Goal: Task Accomplishment & Management: Complete application form

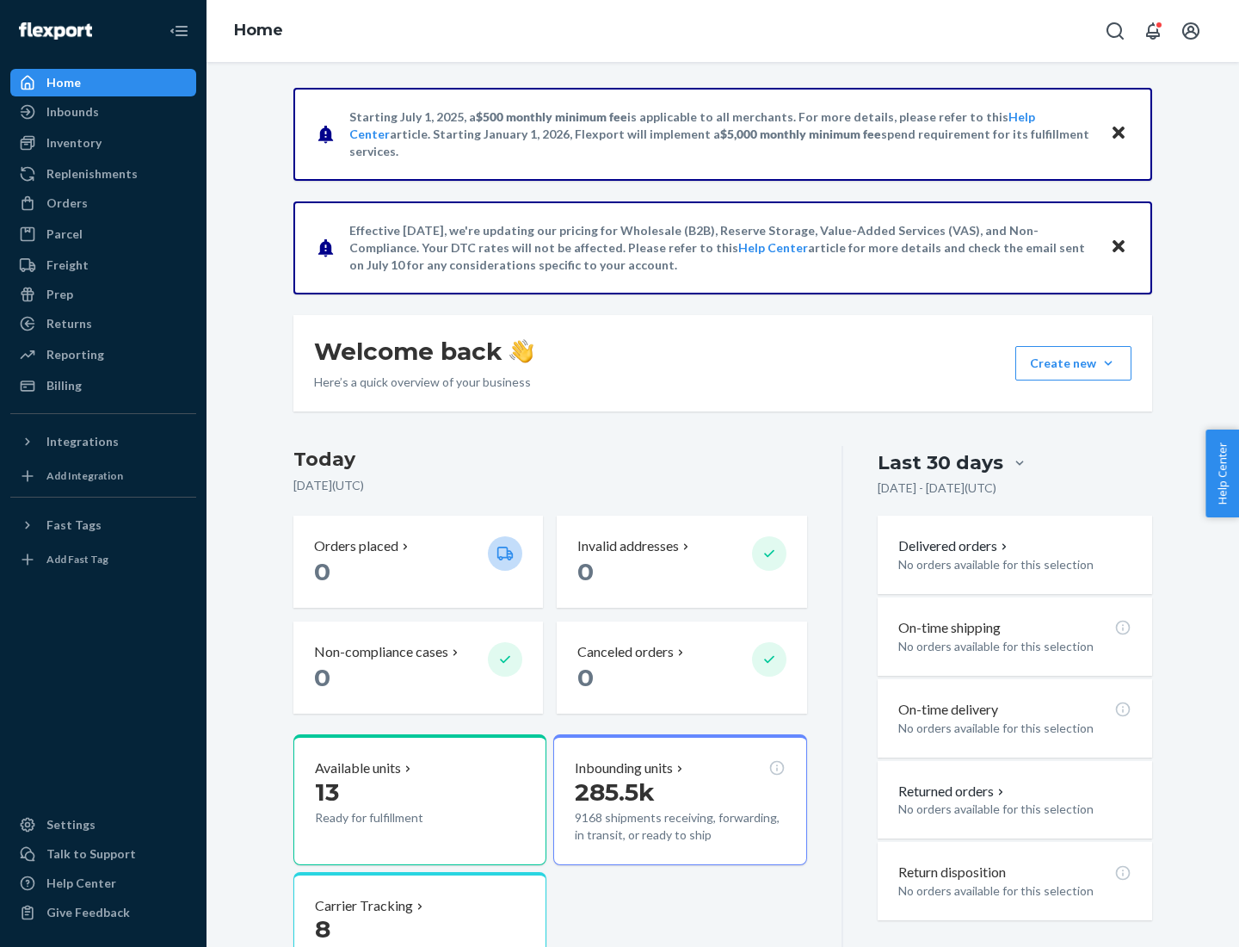
click at [1108, 363] on button "Create new Create new inbound Create new order Create new product" at bounding box center [1073, 363] width 116 height 34
click at [103, 112] on div "Inbounds" at bounding box center [103, 112] width 182 height 24
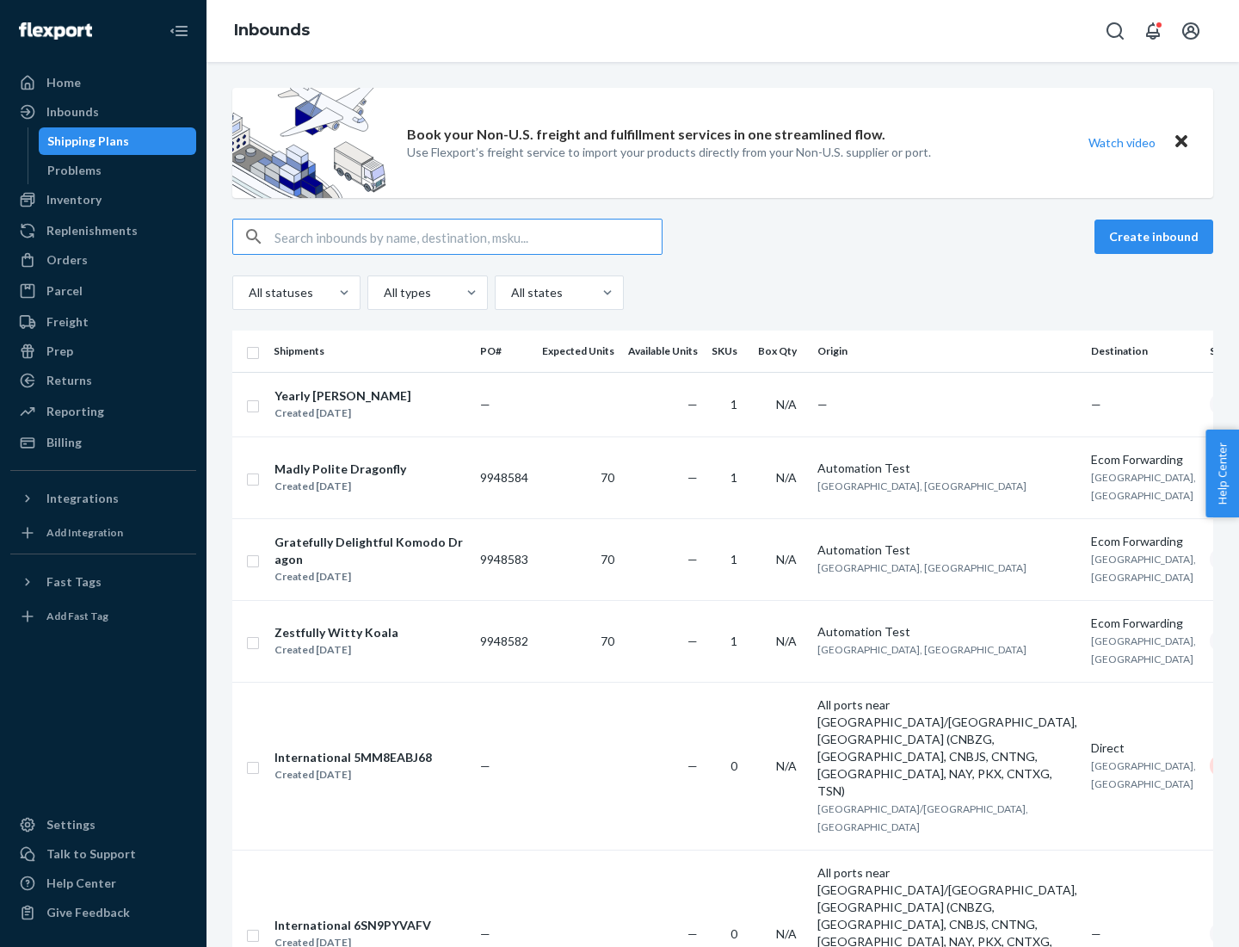
click at [1157, 237] on button "Create inbound" at bounding box center [1154, 236] width 119 height 34
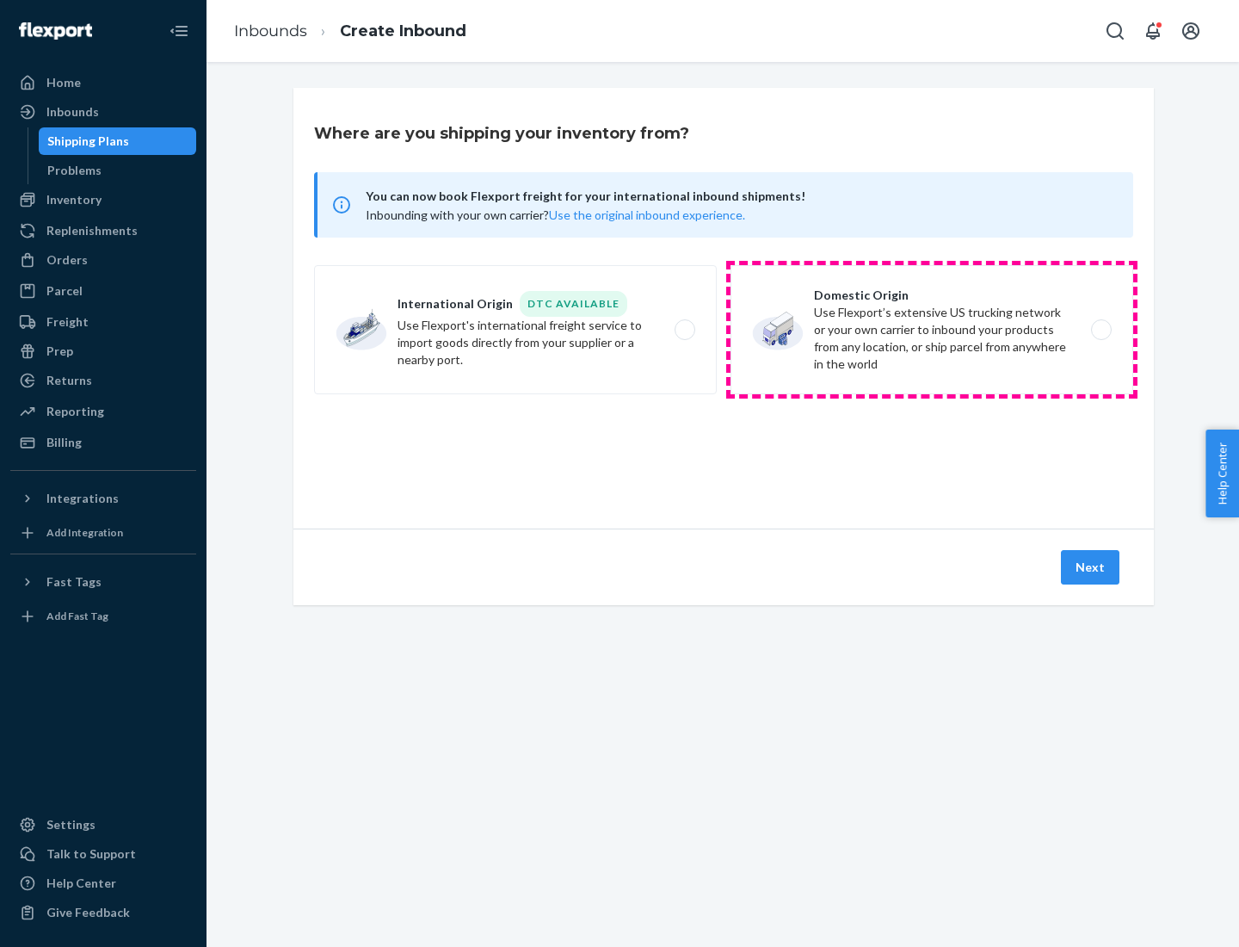
click at [932, 330] on label "Domestic Origin Use Flexport’s extensive US trucking network or your own carrie…" at bounding box center [932, 329] width 403 height 129
click at [1101, 330] on input "Domestic Origin Use Flexport’s extensive US trucking network or your own carrie…" at bounding box center [1106, 329] width 11 height 11
radio input "true"
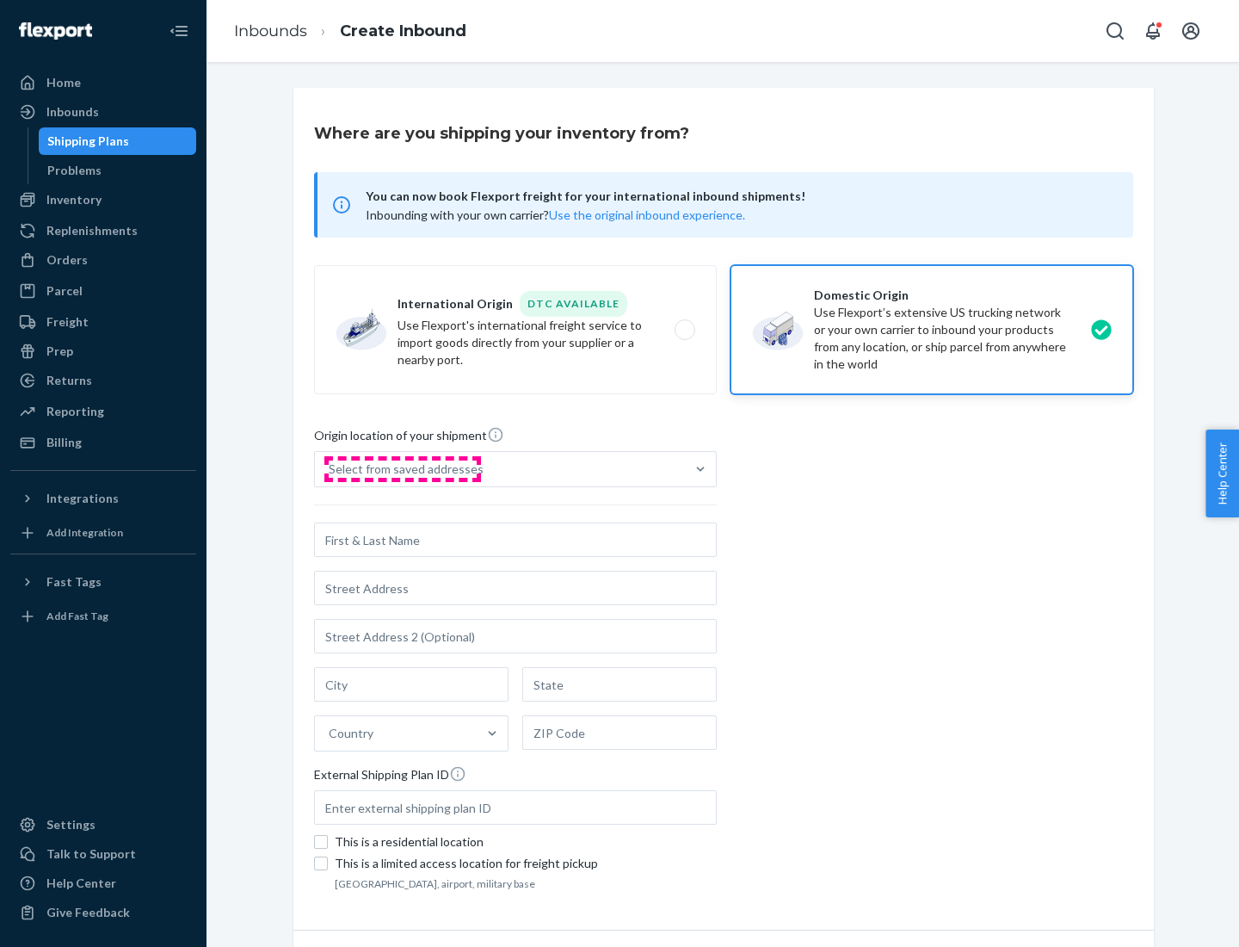
click at [402, 469] on div "Select from saved addresses" at bounding box center [406, 468] width 155 height 17
click at [330, 469] on input "Select from saved addresses" at bounding box center [330, 468] width 2 height 17
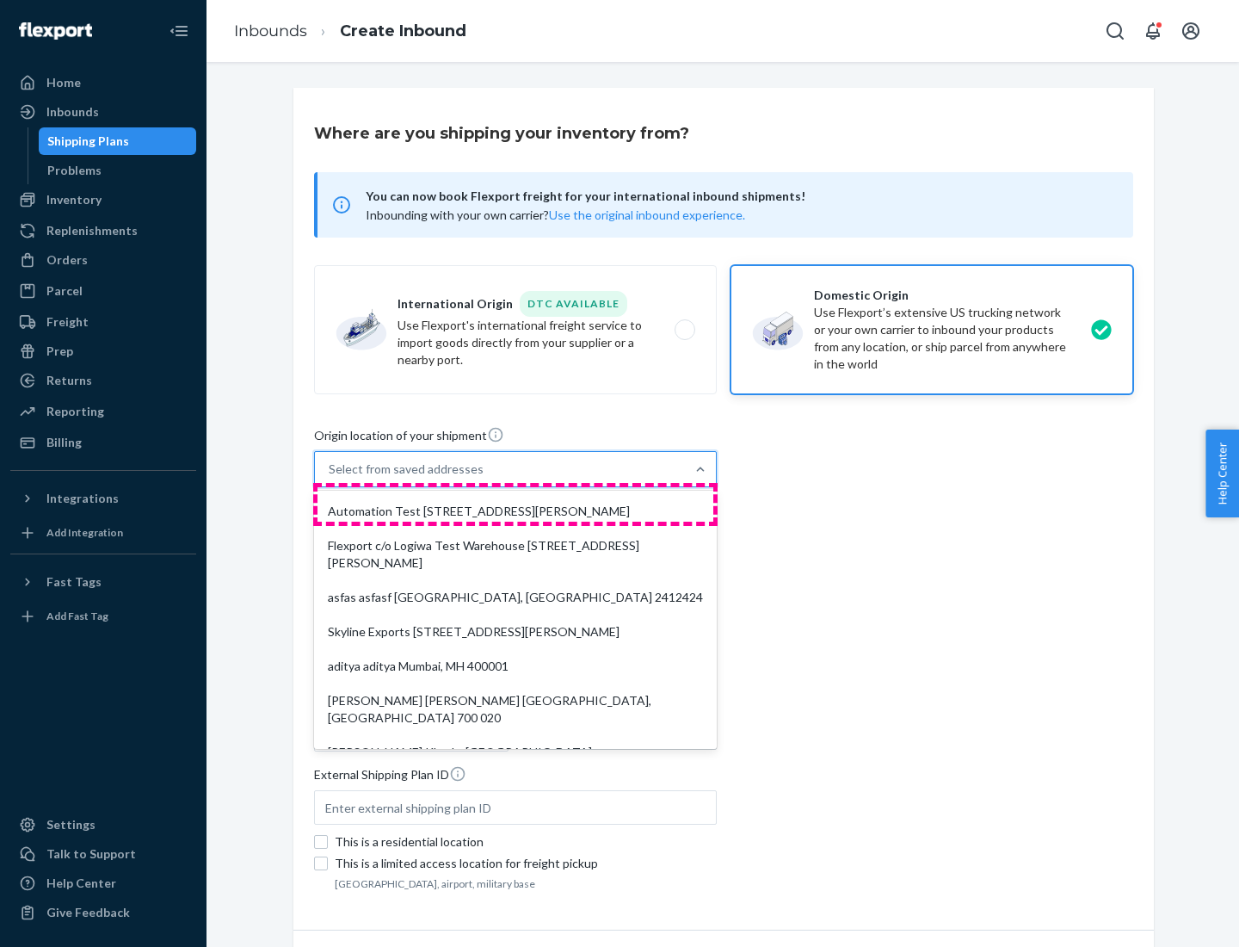
scroll to position [7, 0]
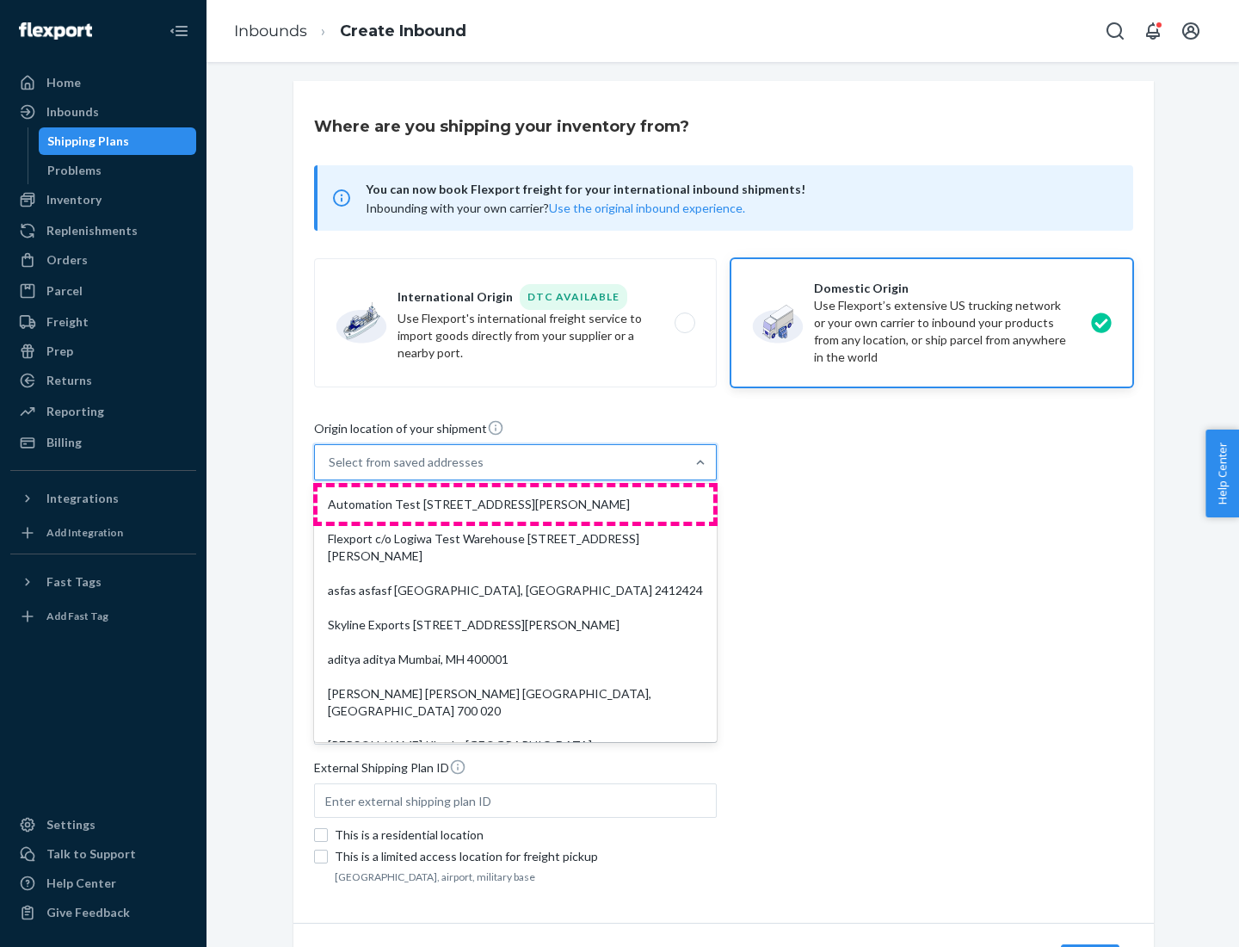
click at [515, 504] on div "Automation Test [STREET_ADDRESS][PERSON_NAME]" at bounding box center [516, 504] width 396 height 34
click at [330, 471] on input "option Automation Test [STREET_ADDRESS][PERSON_NAME]. 9 results available. Use …" at bounding box center [330, 462] width 2 height 17
type input "Automation Test"
type input "9th Floor"
type input "[GEOGRAPHIC_DATA]"
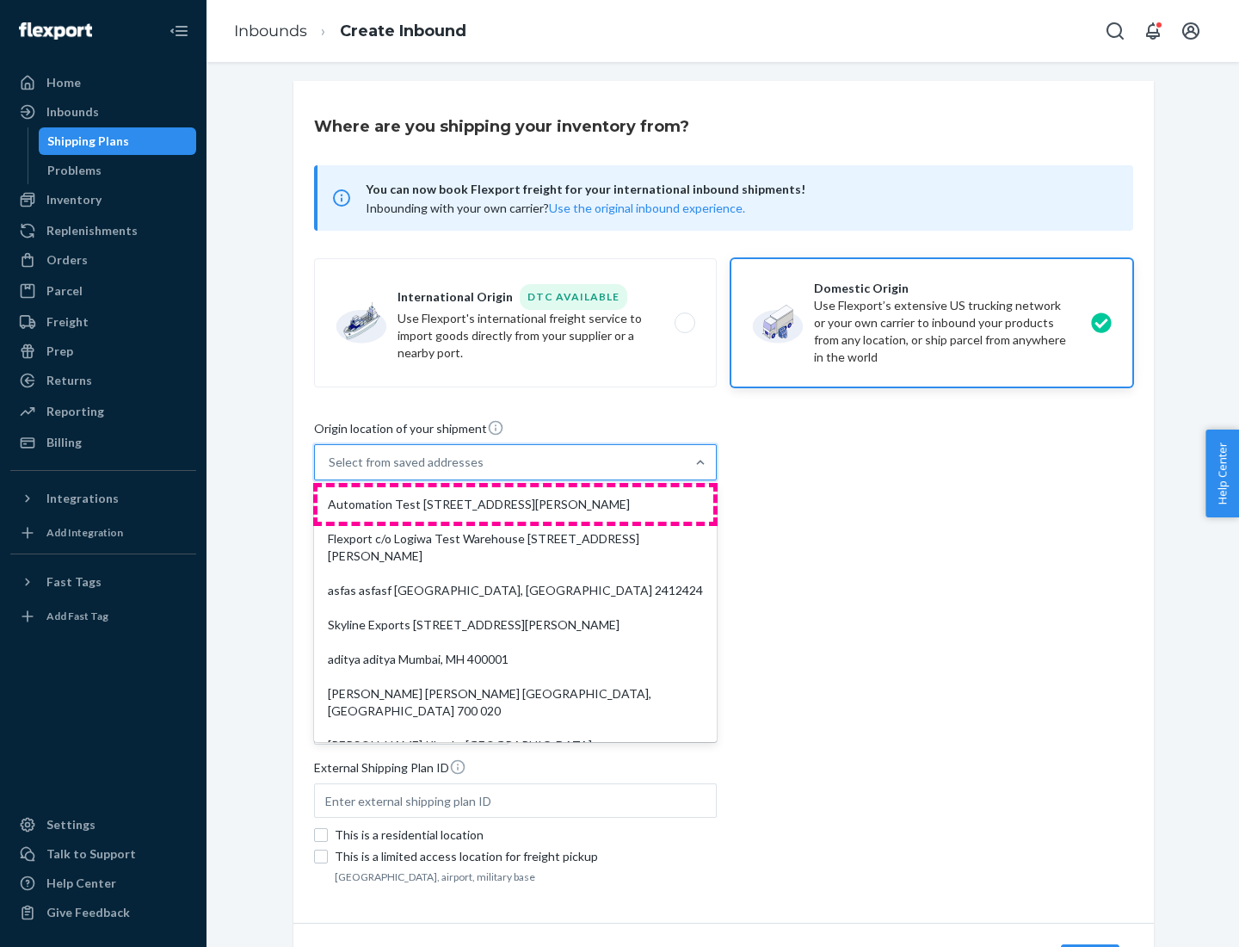
type input "CA"
type input "94104"
type input "[STREET_ADDRESS][PERSON_NAME]"
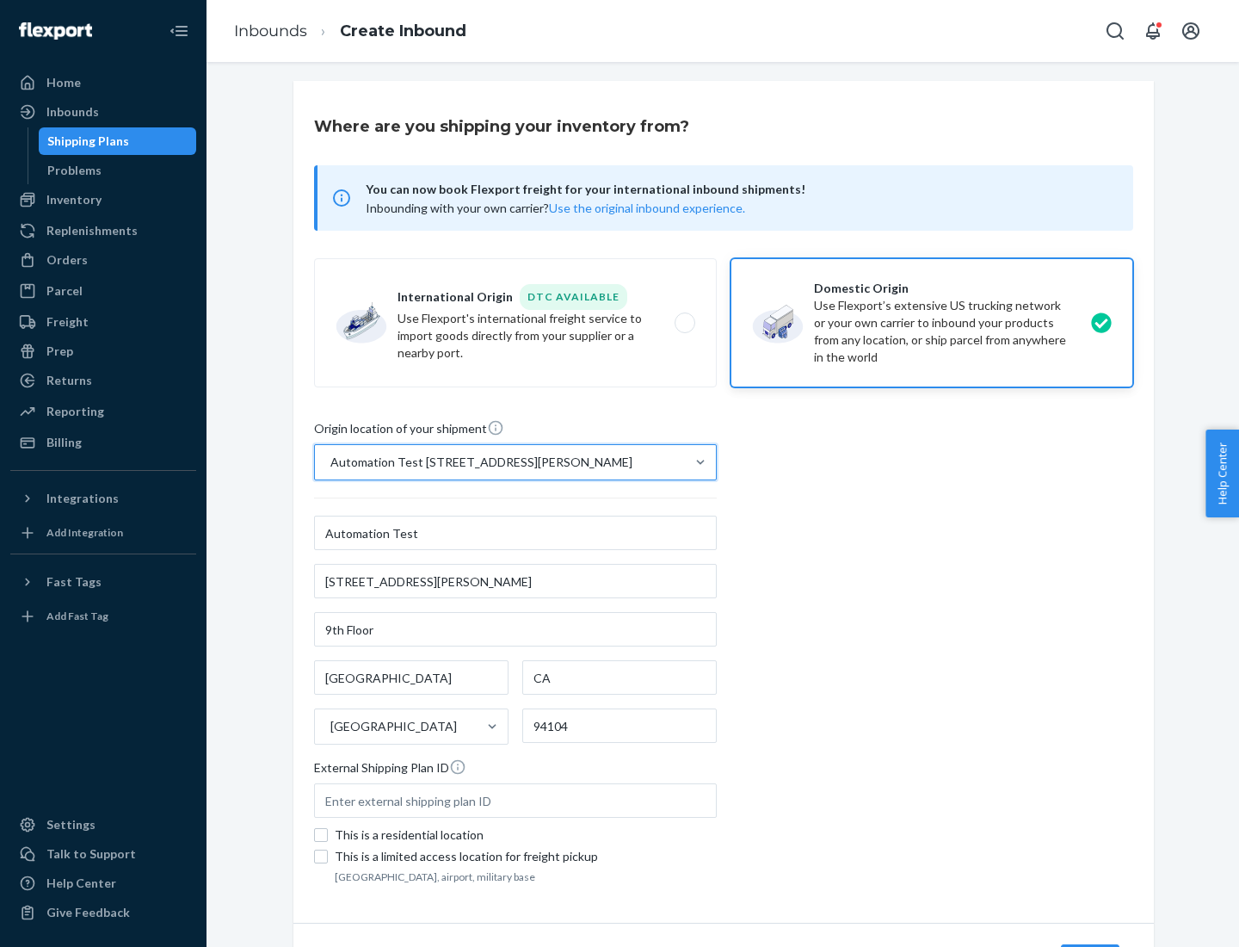
scroll to position [101, 0]
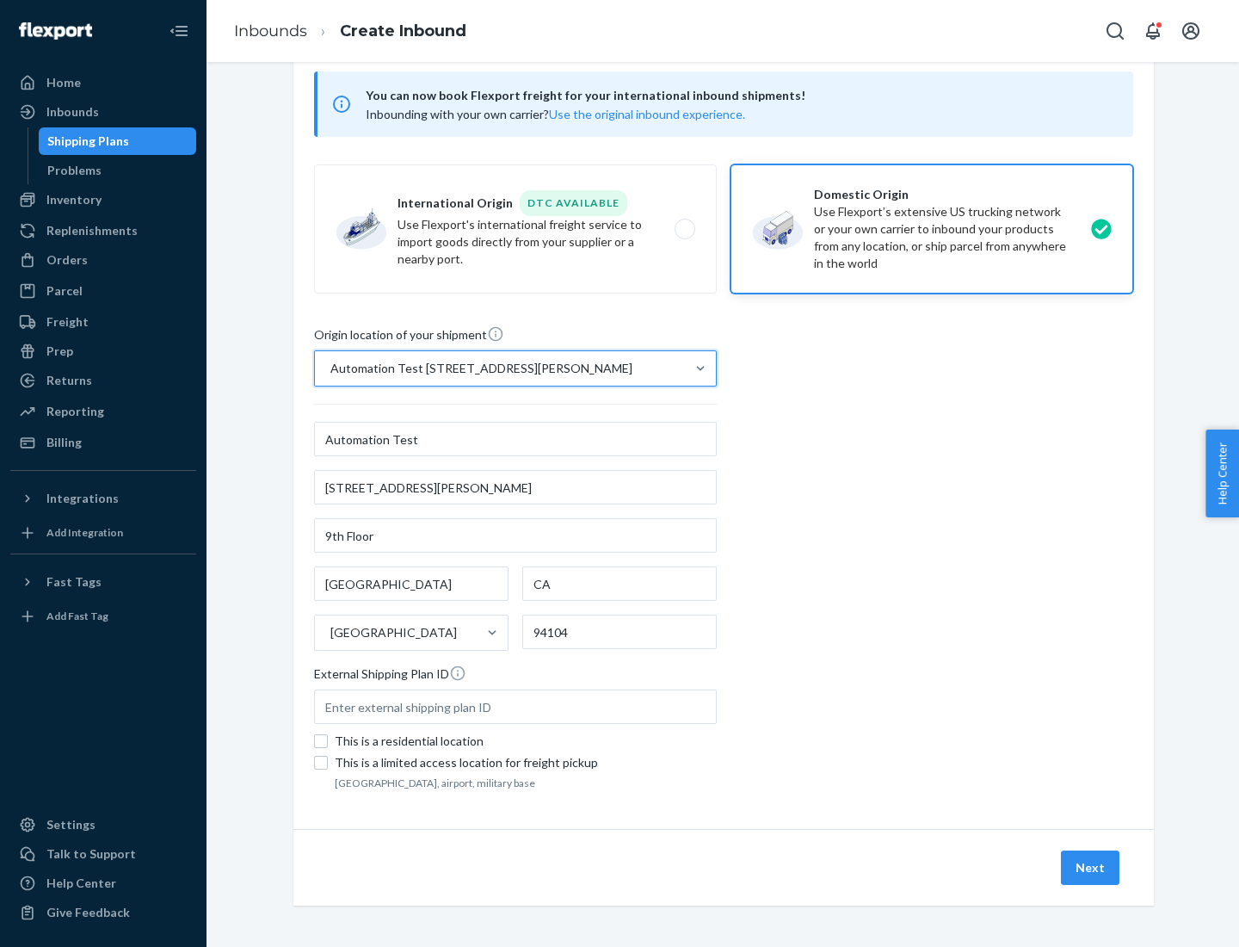
click at [1091, 867] on button "Next" at bounding box center [1090, 867] width 59 height 34
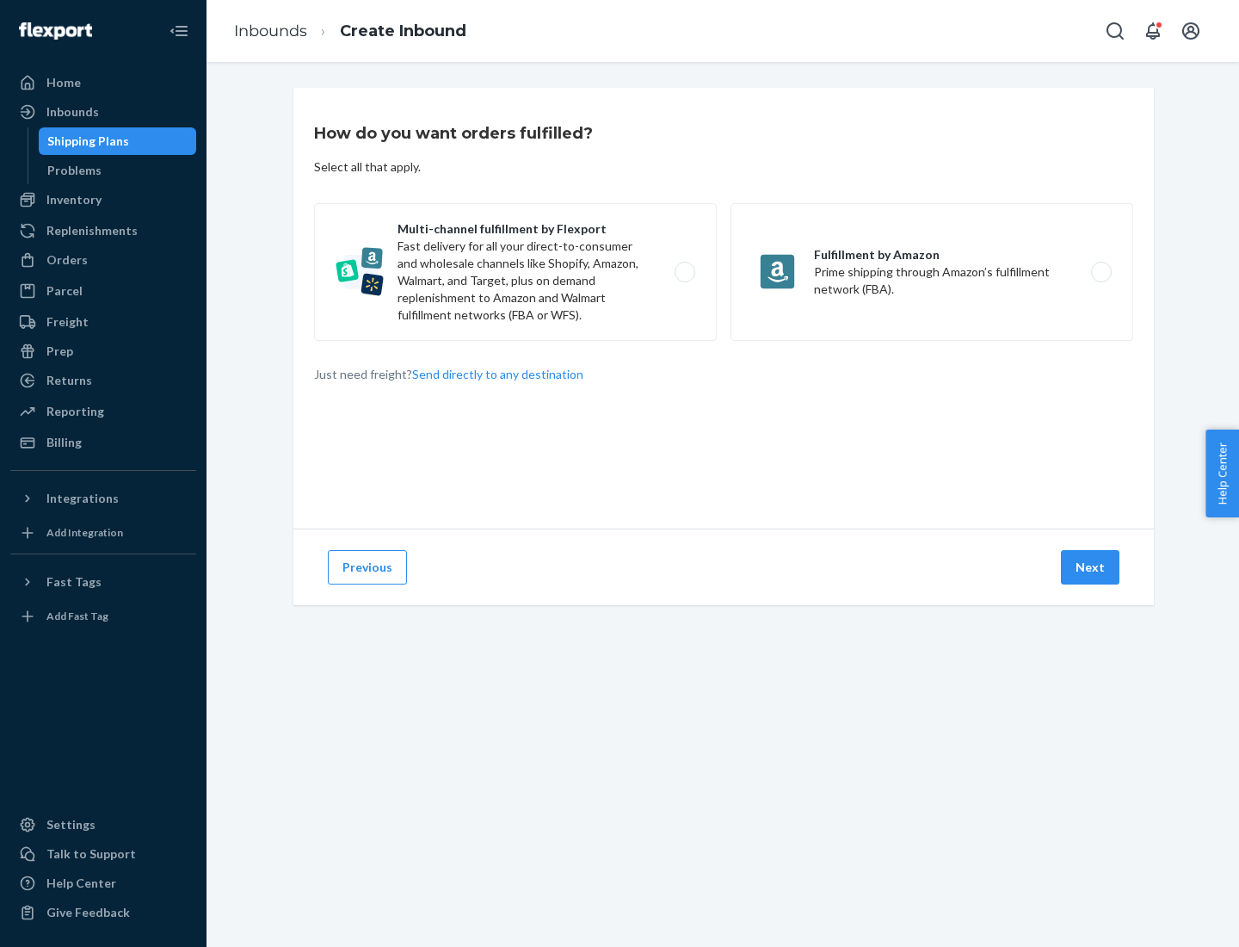
click at [515, 272] on label "Multi-channel fulfillment by Flexport Fast delivery for all your direct-to-cons…" at bounding box center [515, 272] width 403 height 138
click at [684, 272] on input "Multi-channel fulfillment by Flexport Fast delivery for all your direct-to-cons…" at bounding box center [689, 272] width 11 height 11
radio input "true"
click at [1091, 567] on button "Next" at bounding box center [1090, 567] width 59 height 34
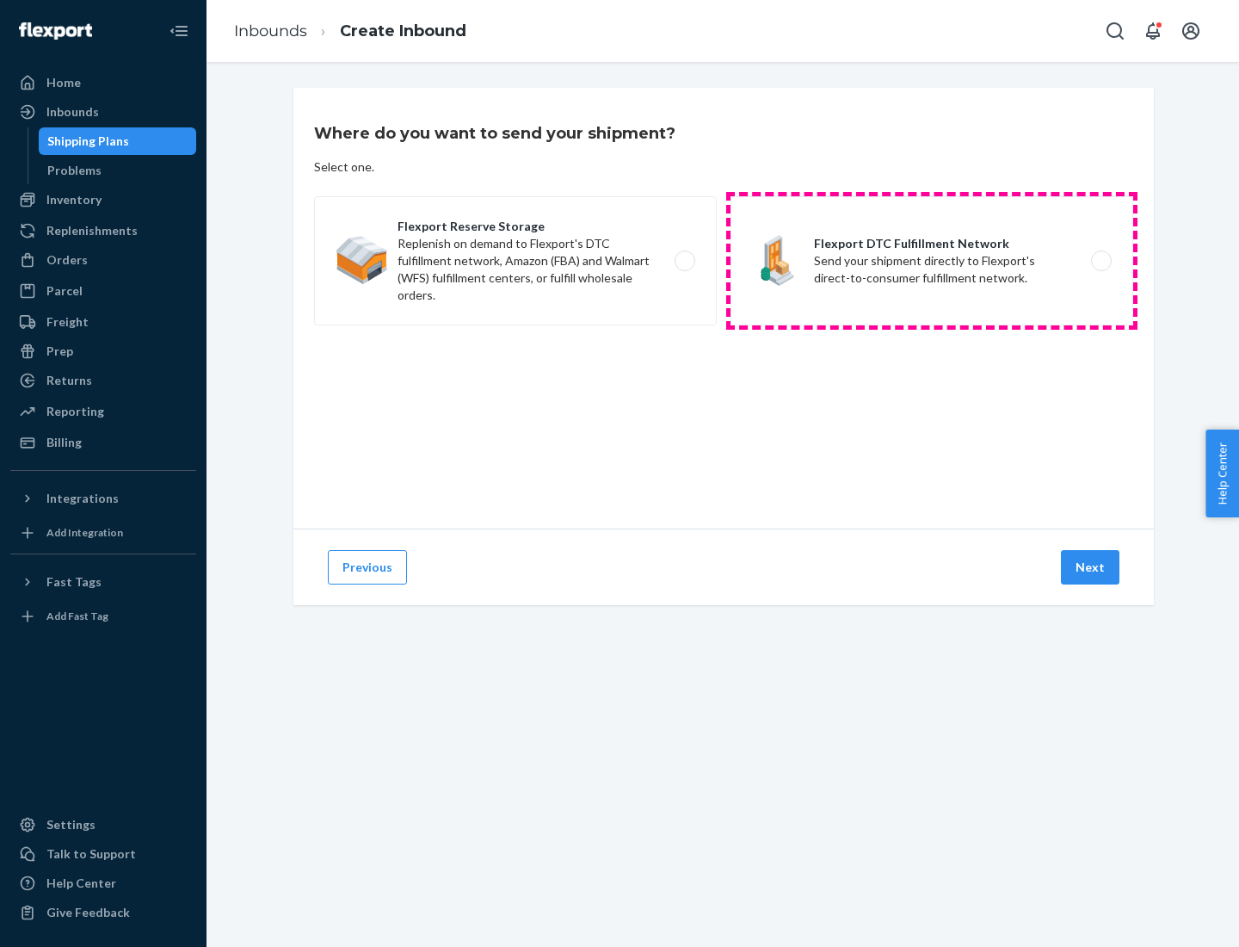
click at [932, 261] on label "Flexport DTC Fulfillment Network Send your shipment directly to Flexport's dire…" at bounding box center [932, 260] width 403 height 129
click at [1101, 261] on input "Flexport DTC Fulfillment Network Send your shipment directly to Flexport's dire…" at bounding box center [1106, 261] width 11 height 11
radio input "true"
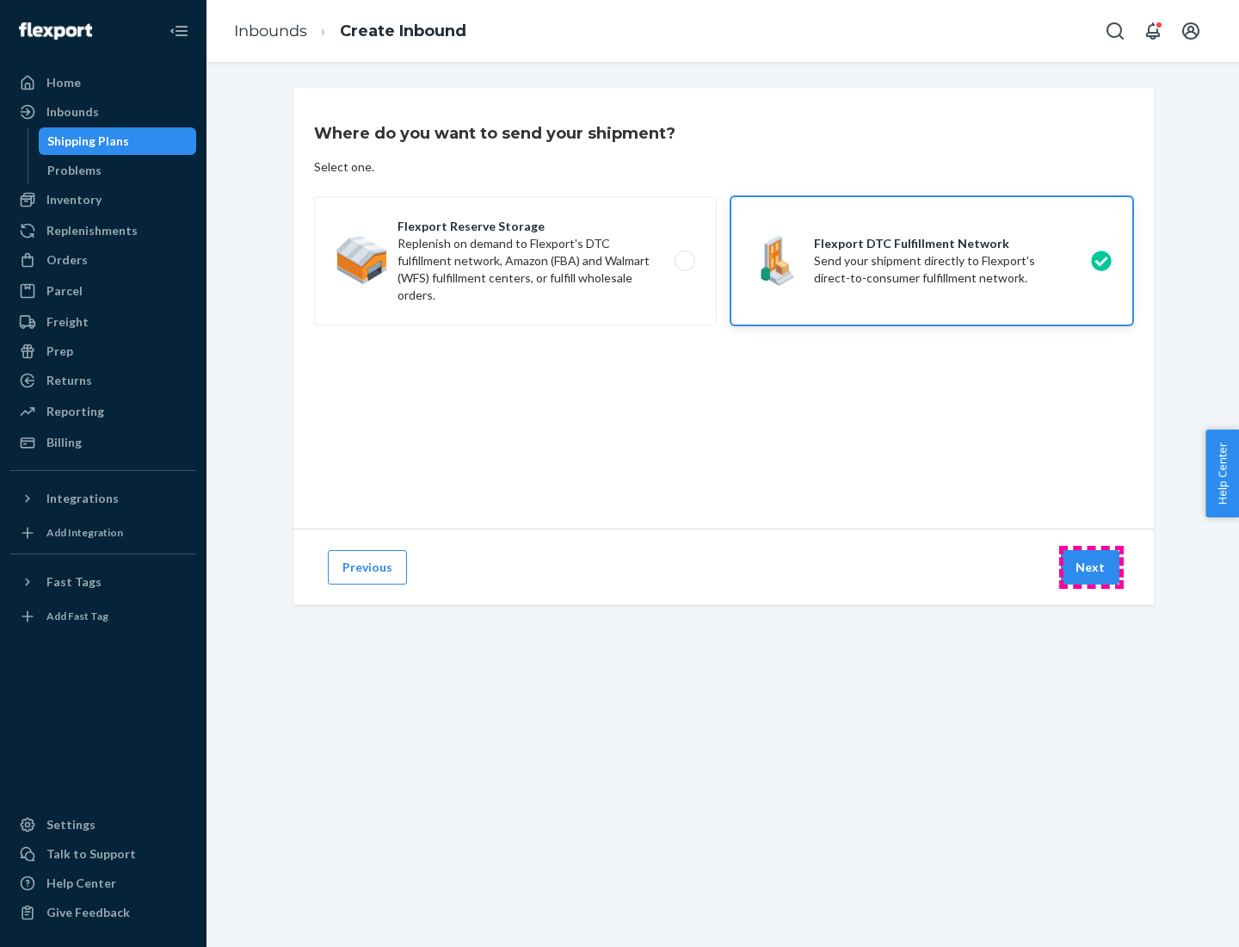
click at [1091, 567] on button "Next" at bounding box center [1090, 567] width 59 height 34
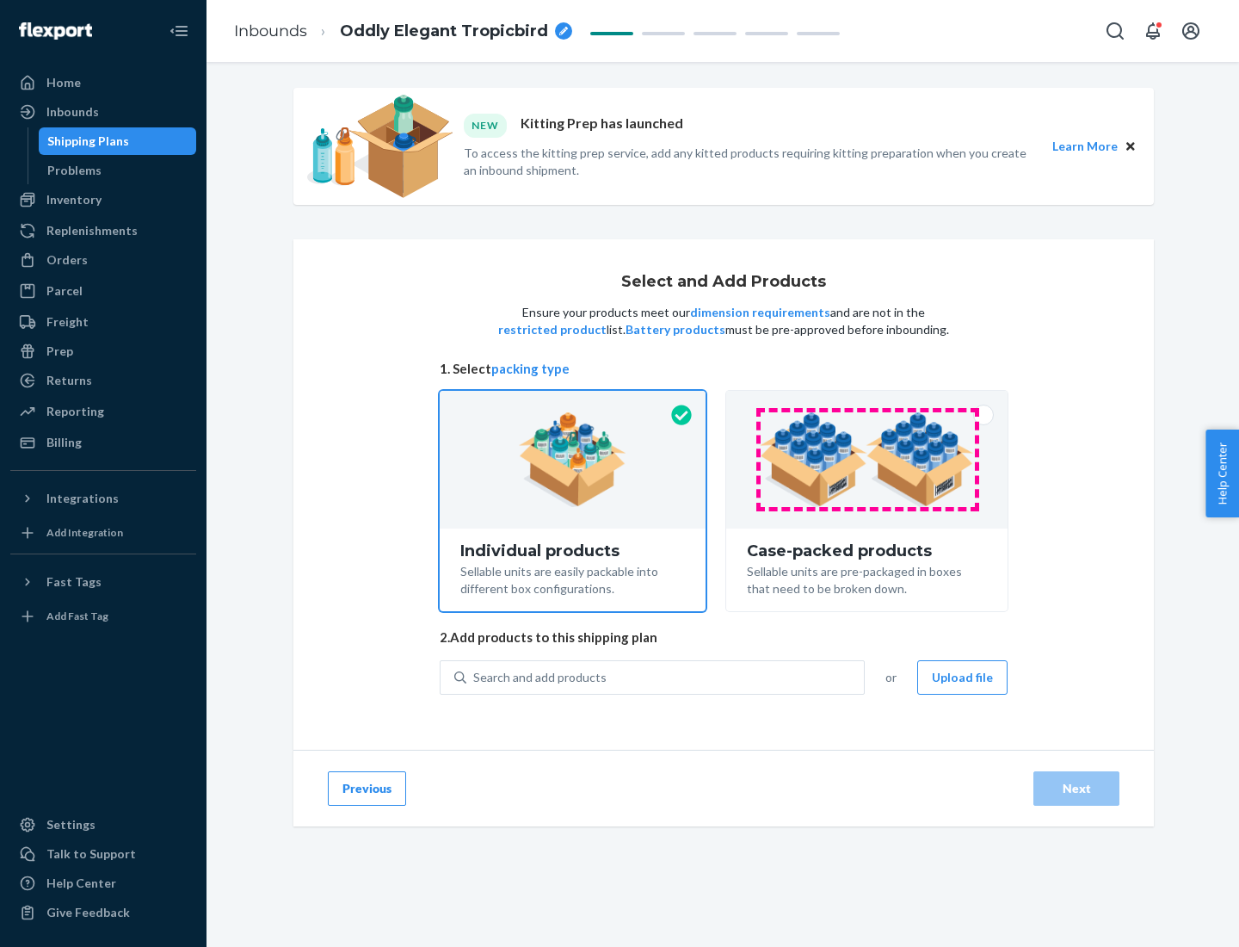
click at [867, 460] on img at bounding box center [867, 459] width 214 height 95
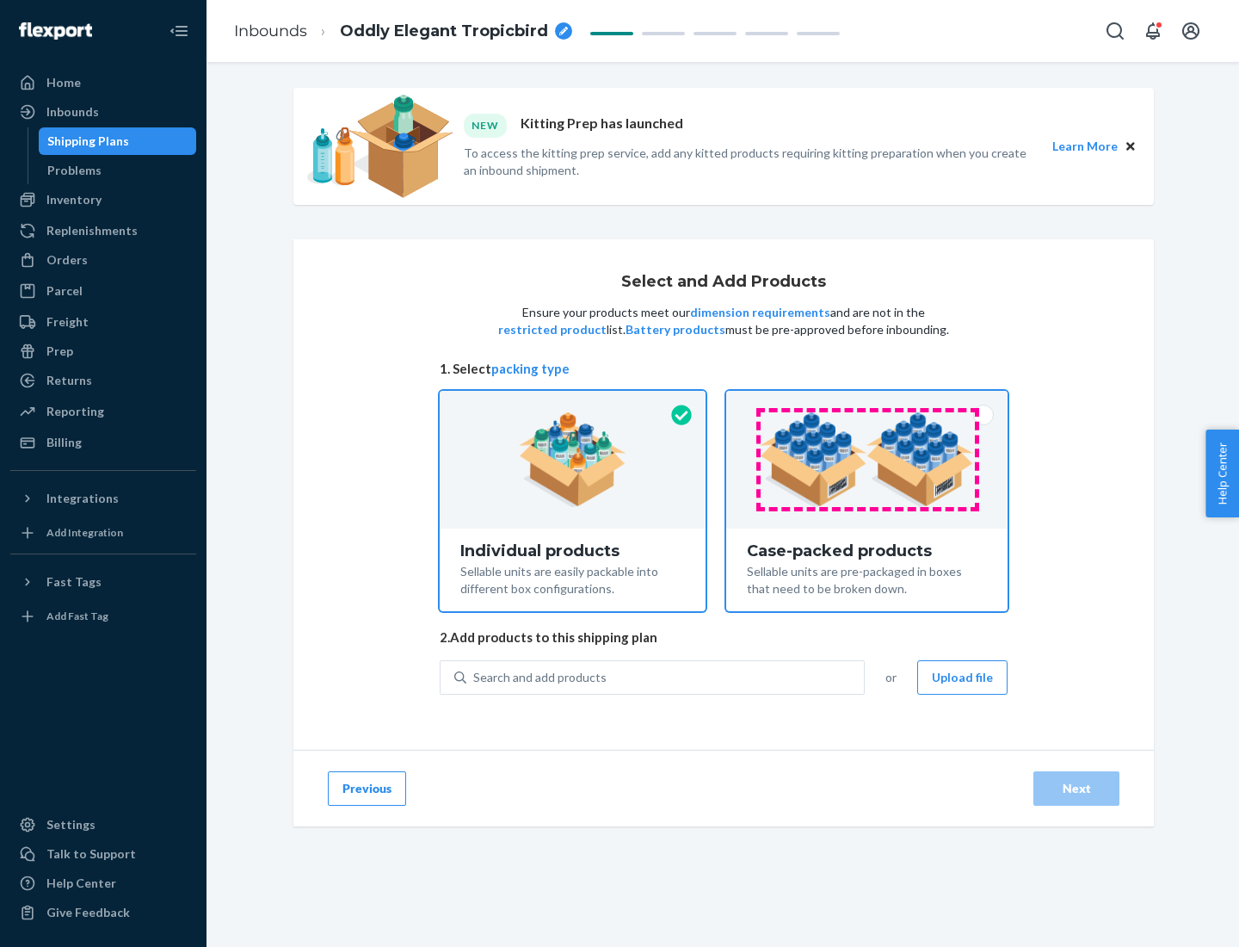
click at [867, 402] on input "Case-packed products Sellable units are pre-packaged in boxes that need to be b…" at bounding box center [866, 396] width 11 height 11
radio input "true"
radio input "false"
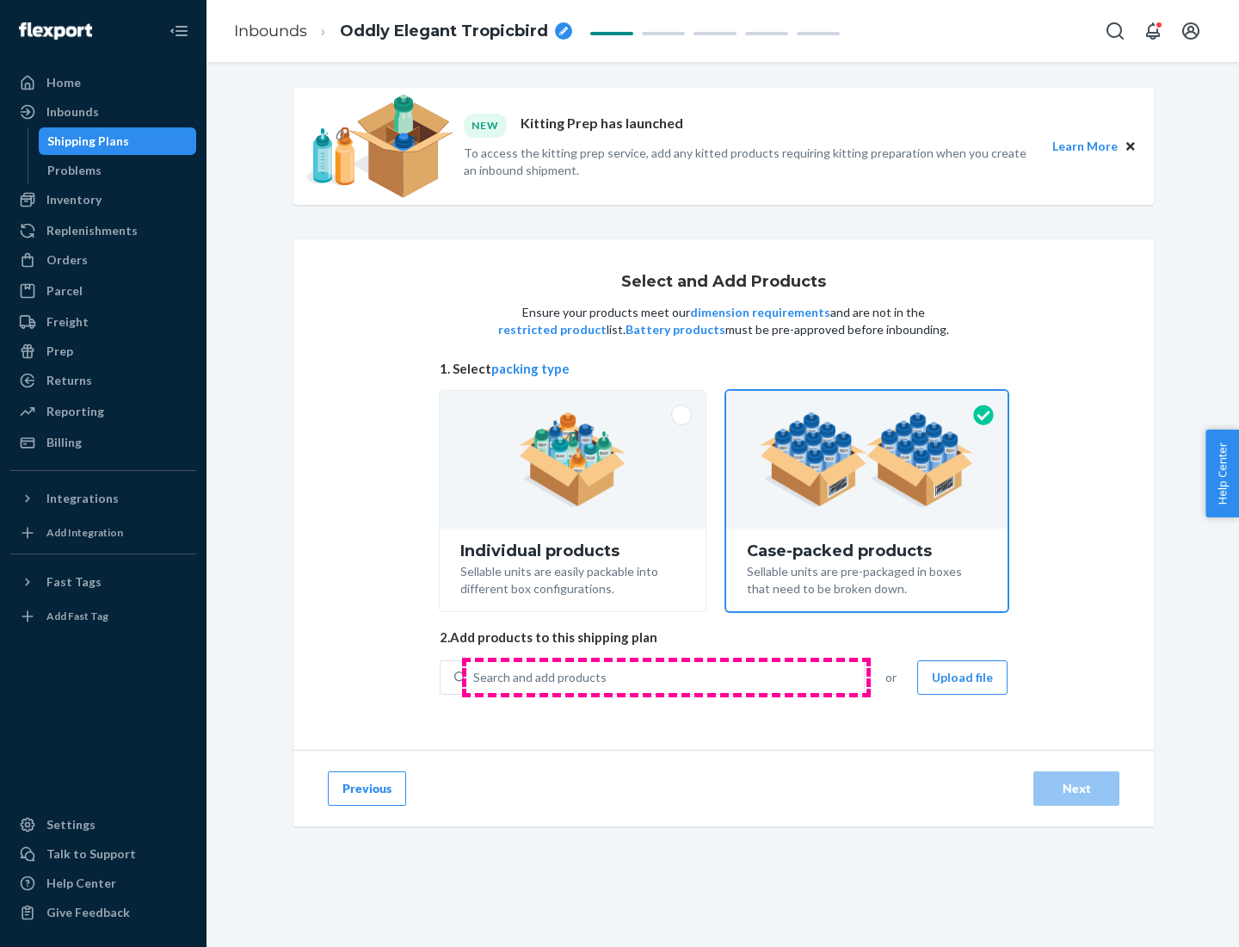
click at [666, 676] on div "Search and add products" at bounding box center [665, 677] width 398 height 31
click at [475, 676] on input "Search and add products" at bounding box center [474, 677] width 2 height 17
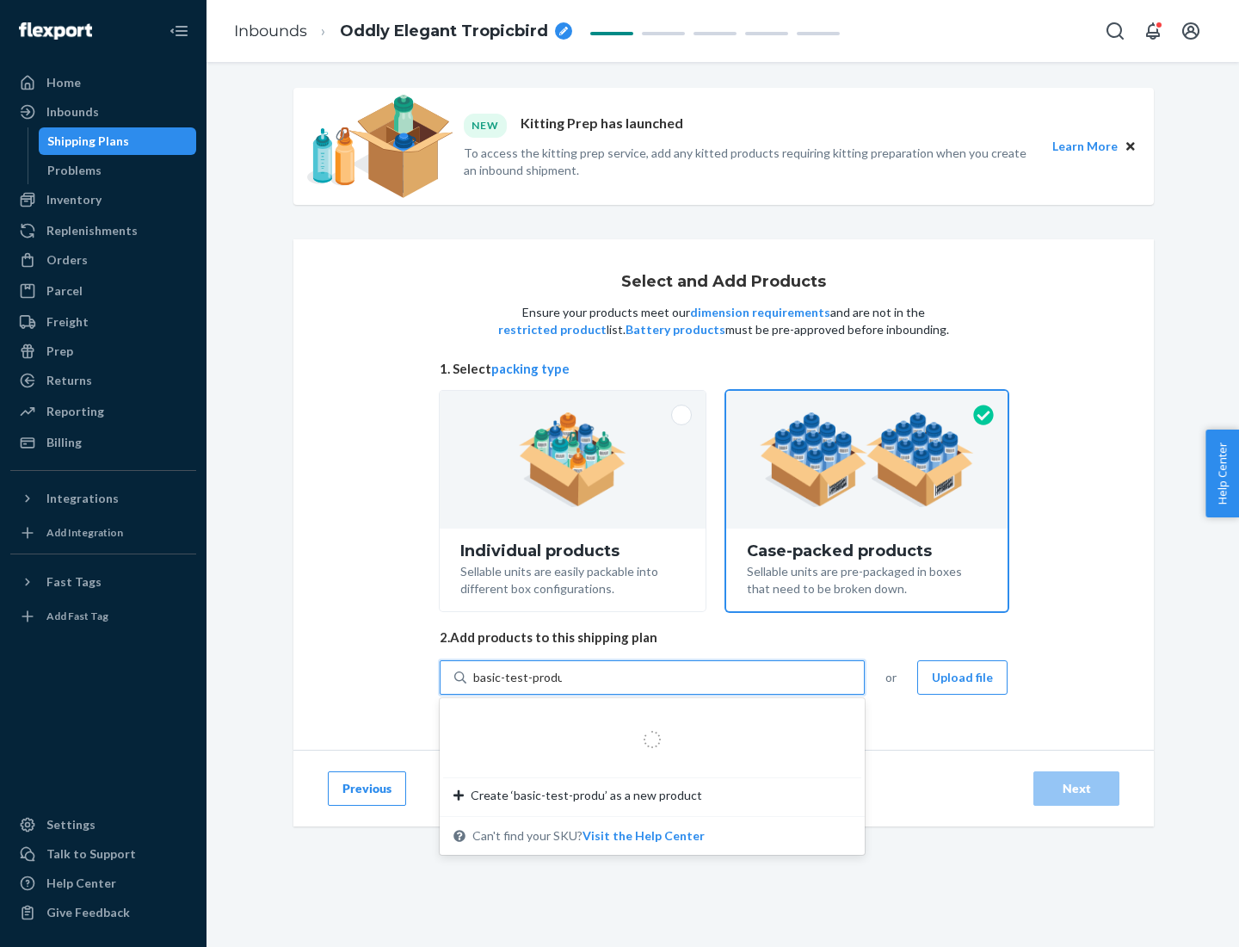
type input "basic-test-product-1"
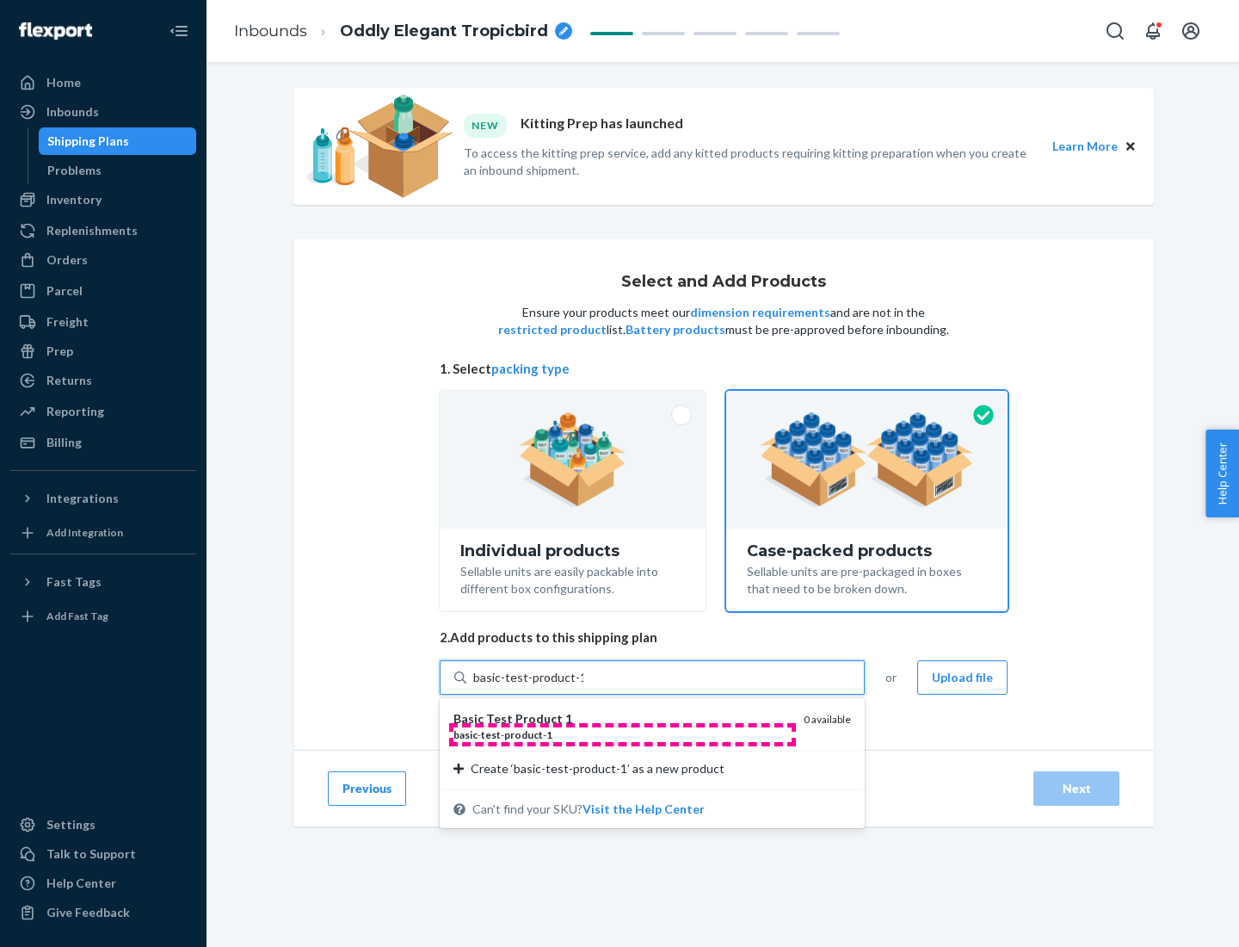
click at [622, 734] on div "basic - test - product - 1" at bounding box center [622, 734] width 336 height 15
click at [583, 686] on input "basic-test-product-1" at bounding box center [528, 677] width 110 height 17
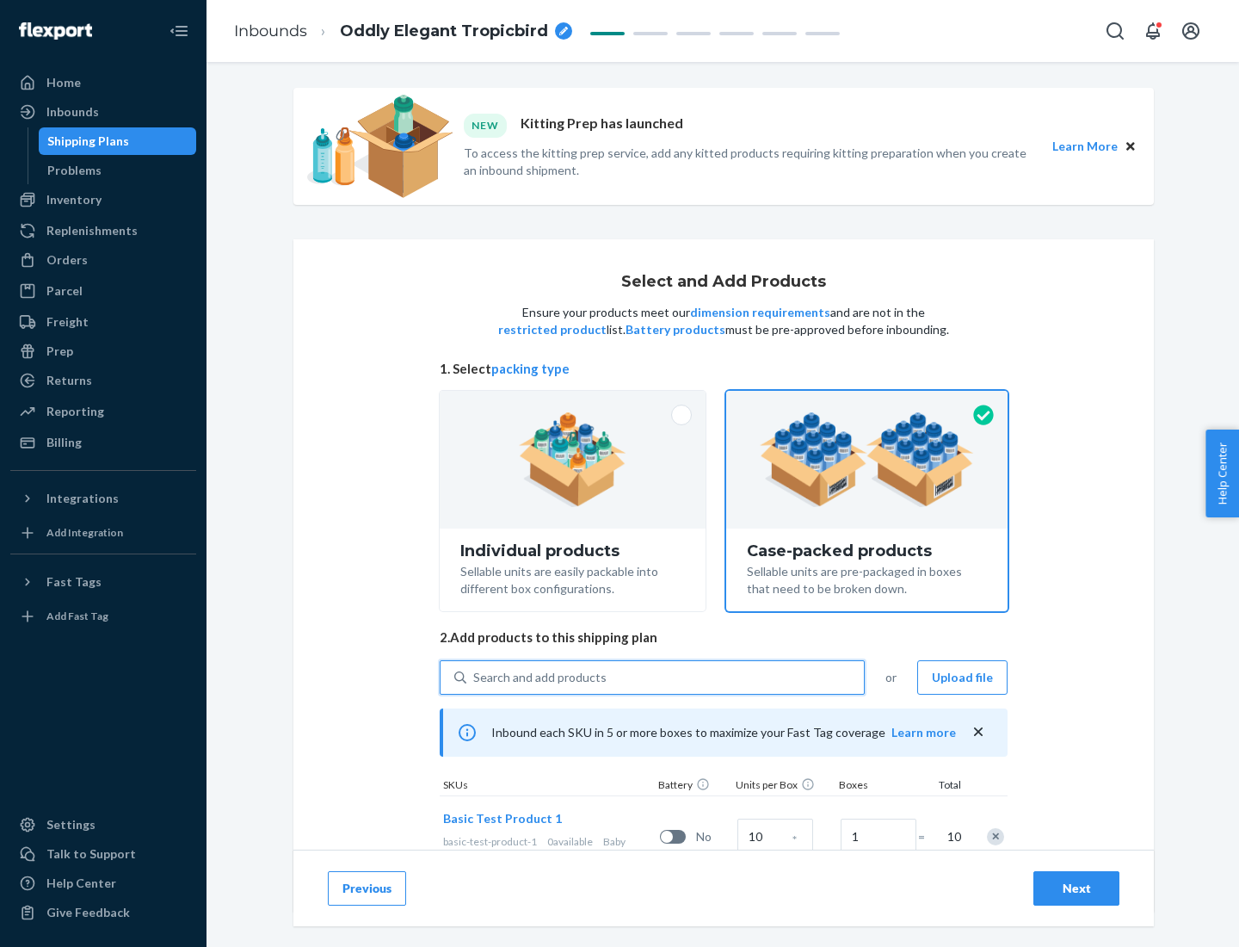
scroll to position [62, 0]
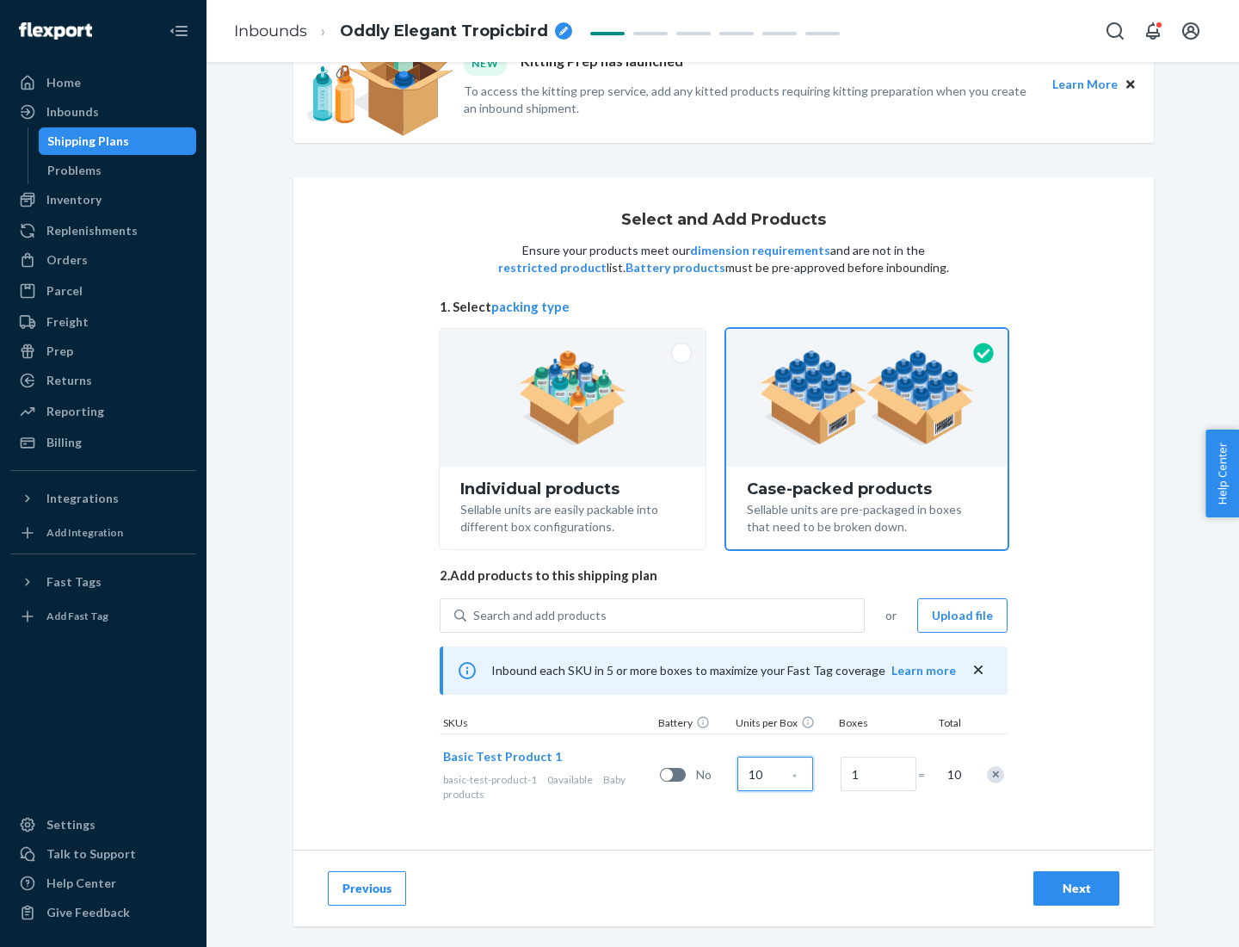
type input "10"
type input "7"
click at [1077, 888] on div "Next" at bounding box center [1076, 888] width 57 height 17
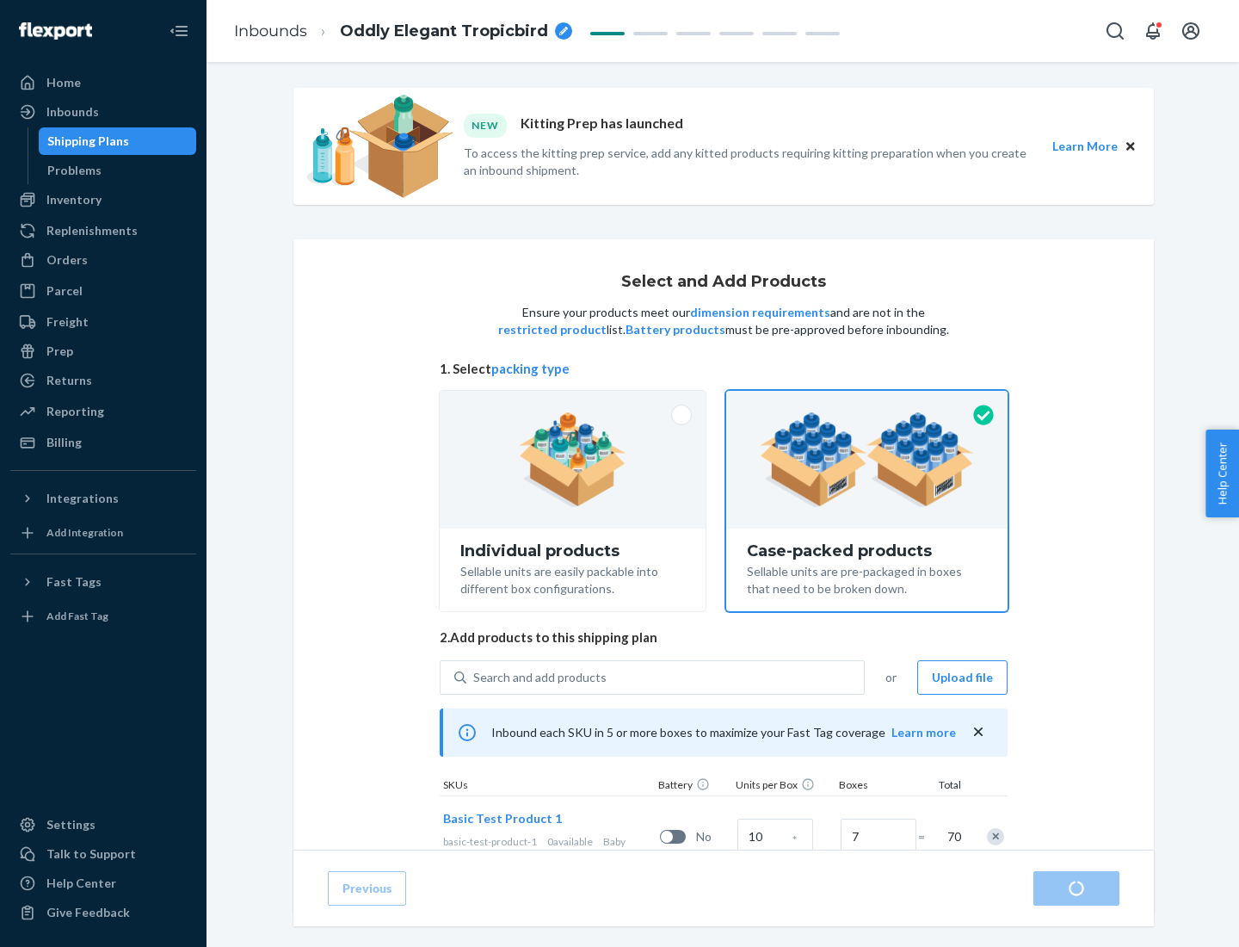
radio input "true"
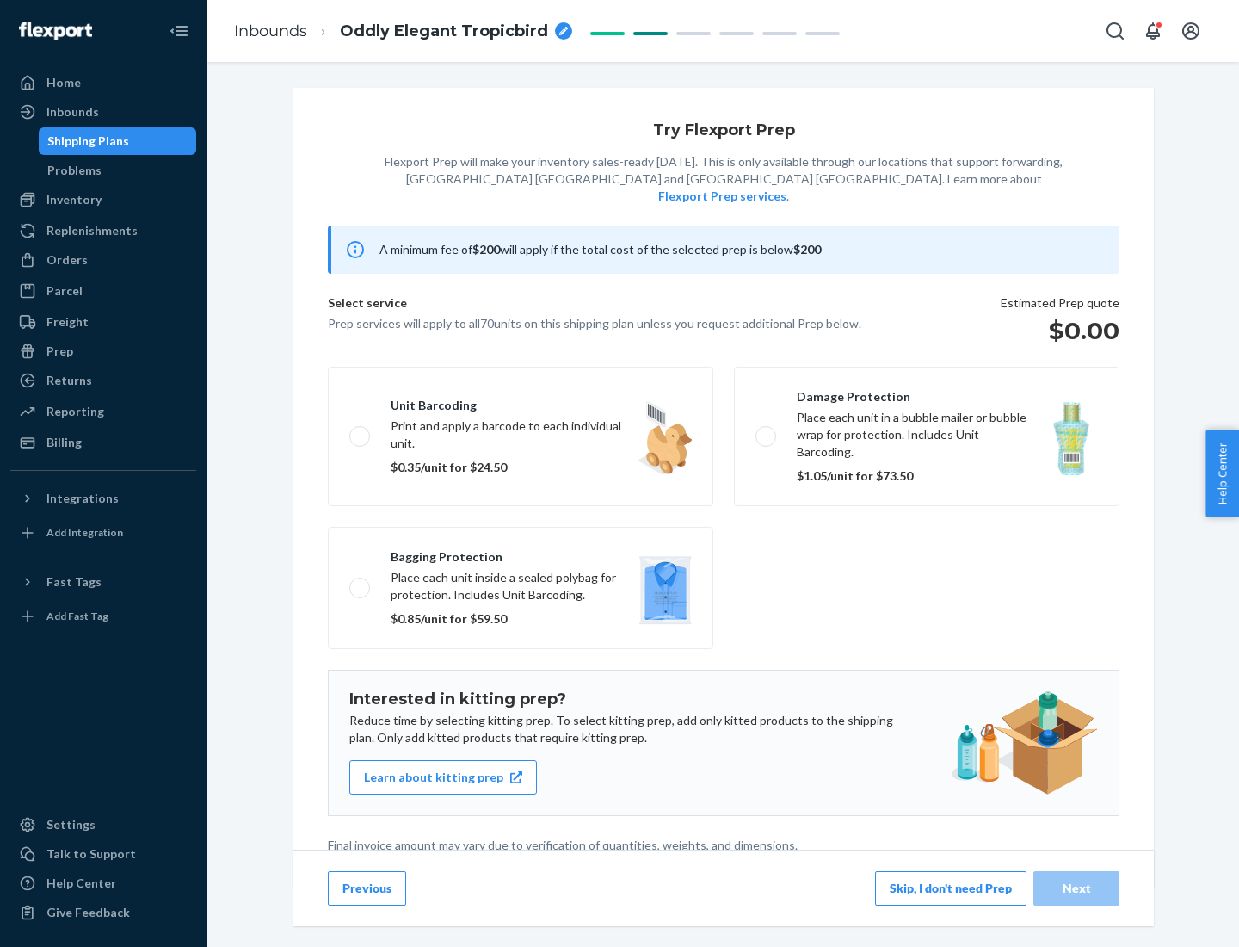
scroll to position [4, 0]
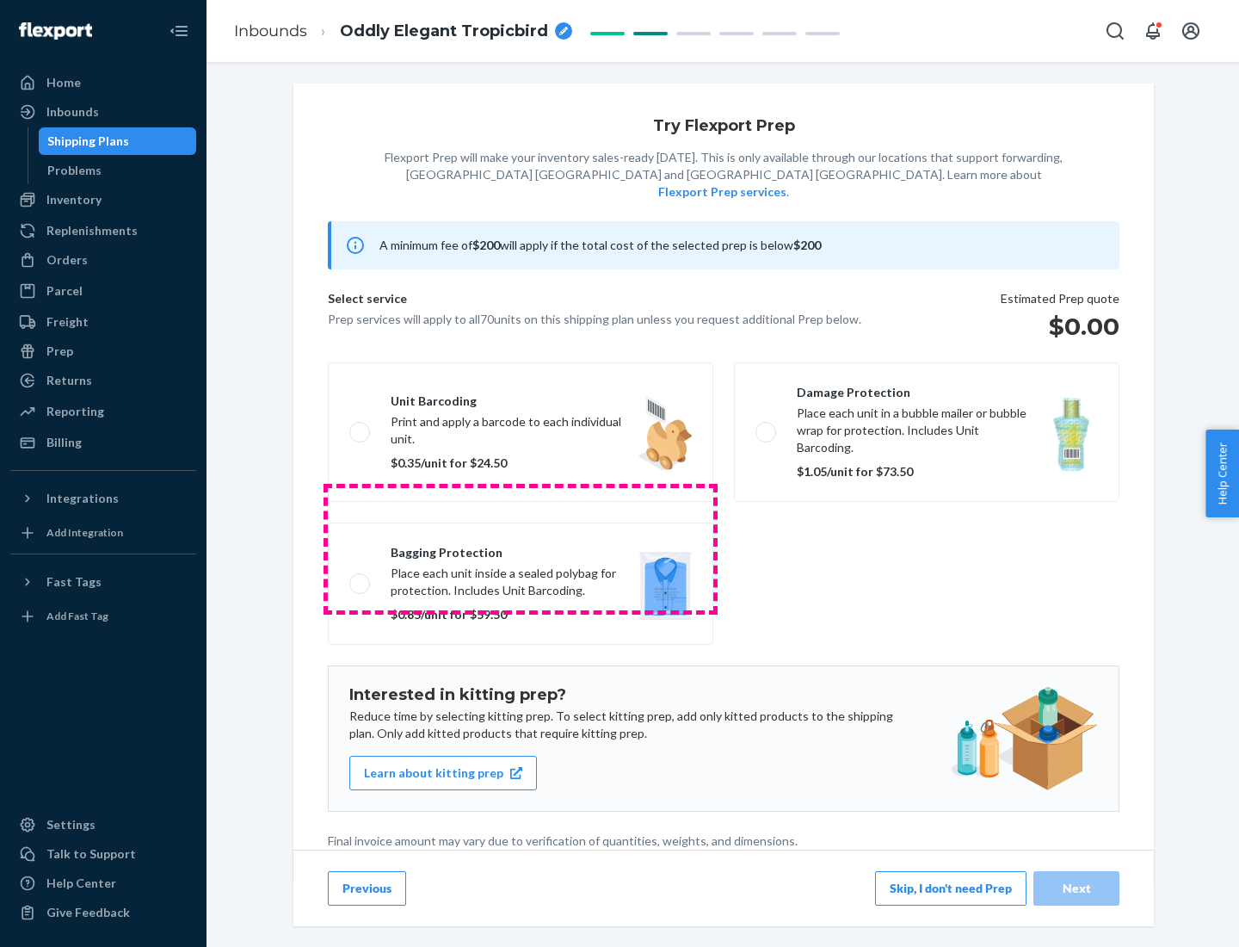
click at [521, 548] on label "Bagging protection Place each unit inside a sealed polybag for protection. Incl…" at bounding box center [521, 583] width 386 height 122
click at [361, 577] on input "Bagging protection Place each unit inside a sealed polybag for protection. Incl…" at bounding box center [354, 582] width 11 height 11
checkbox input "true"
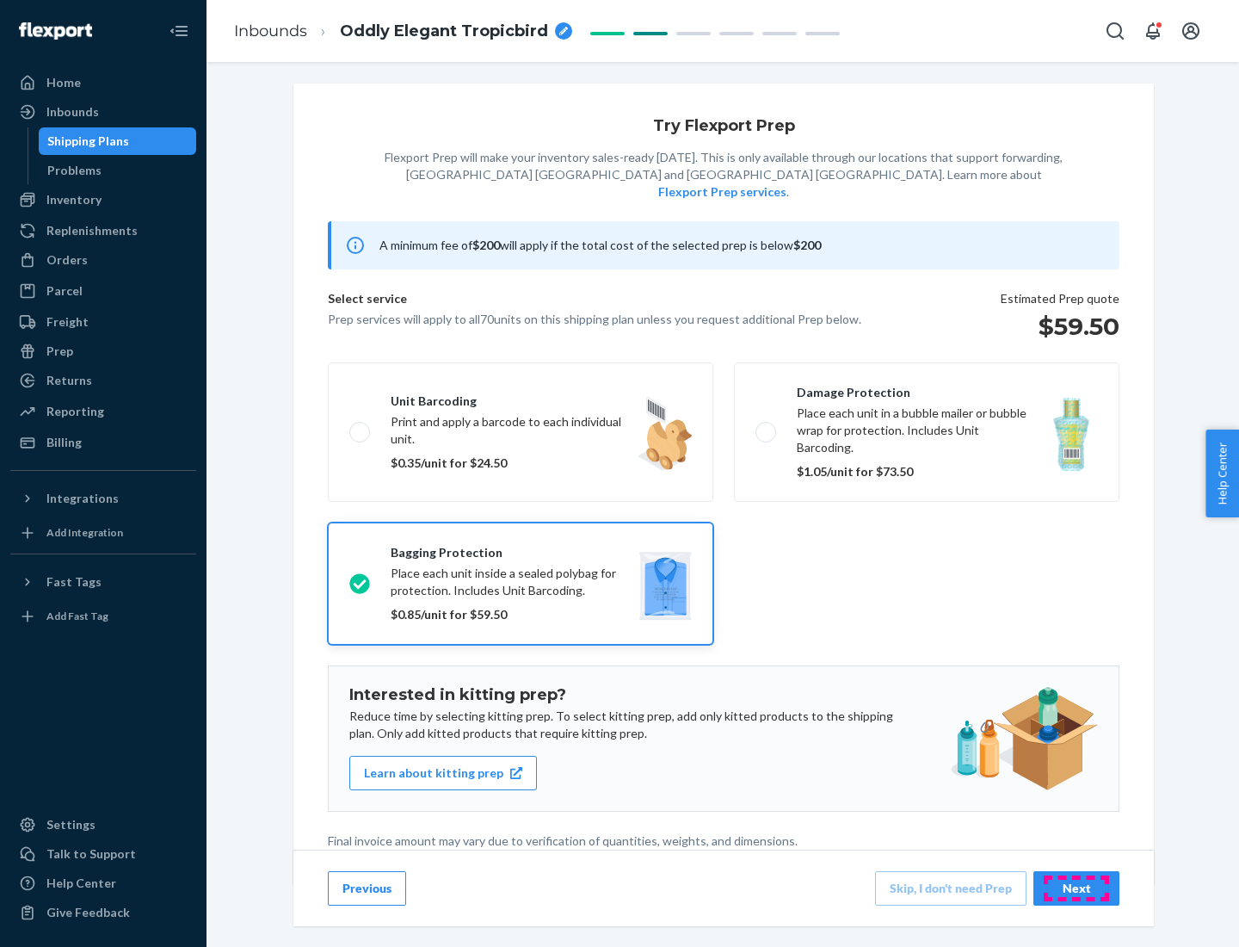
click at [1077, 887] on div "Next" at bounding box center [1076, 888] width 57 height 17
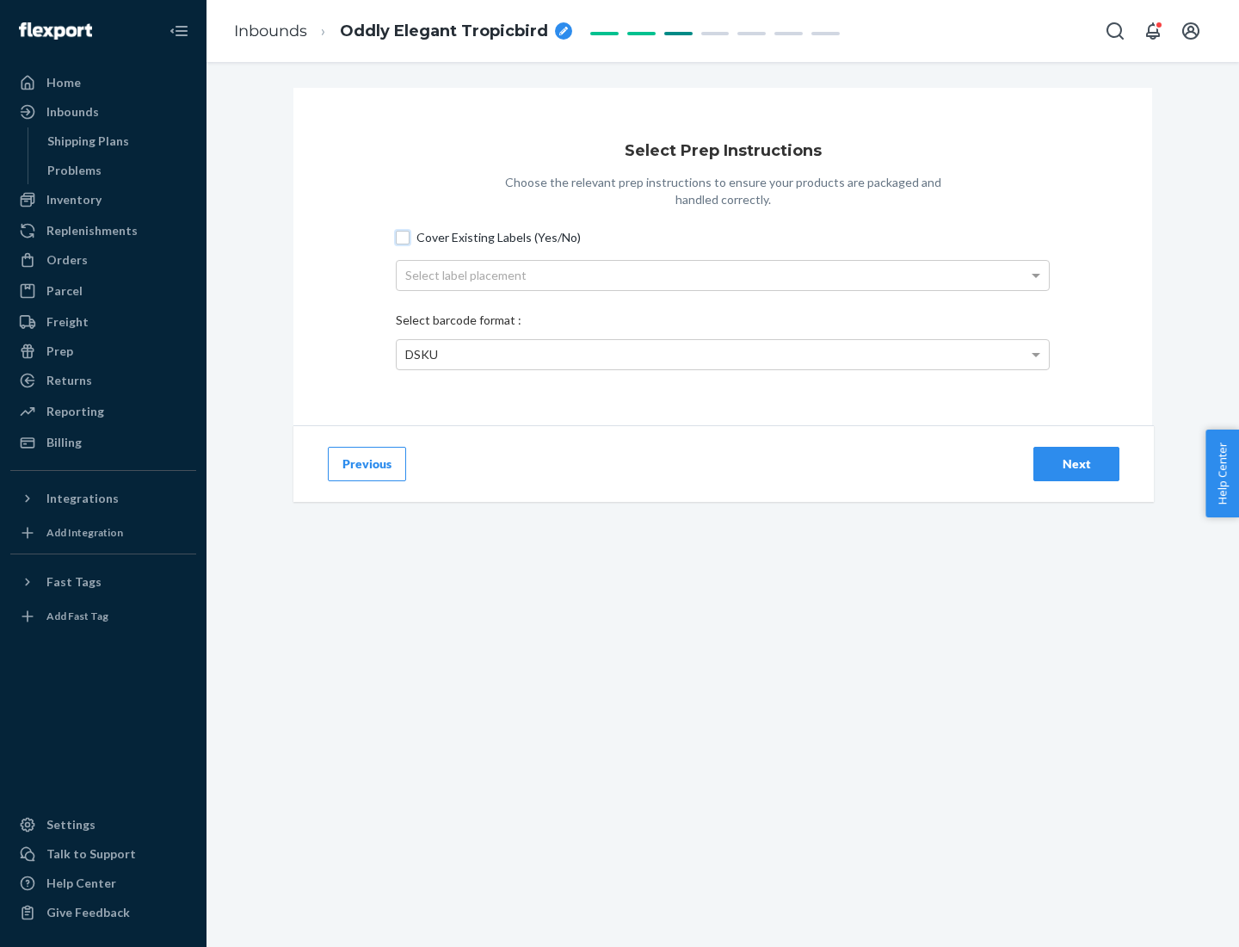
click at [403, 237] on input "Cover Existing Labels (Yes/No)" at bounding box center [403, 238] width 14 height 14
checkbox input "true"
click at [723, 275] on div "Select label placement" at bounding box center [723, 275] width 652 height 29
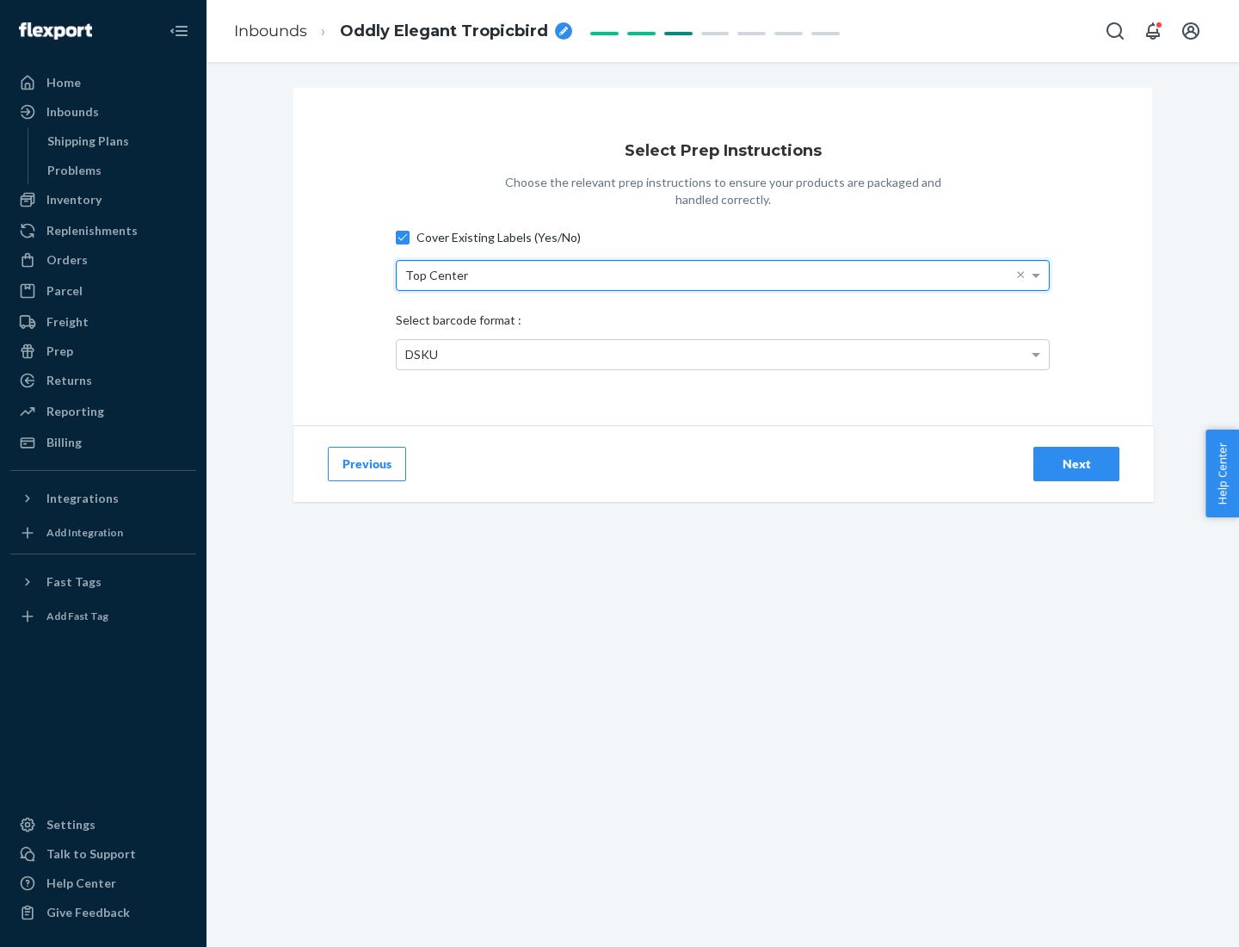
click at [723, 354] on div "DSKU" at bounding box center [723, 354] width 652 height 29
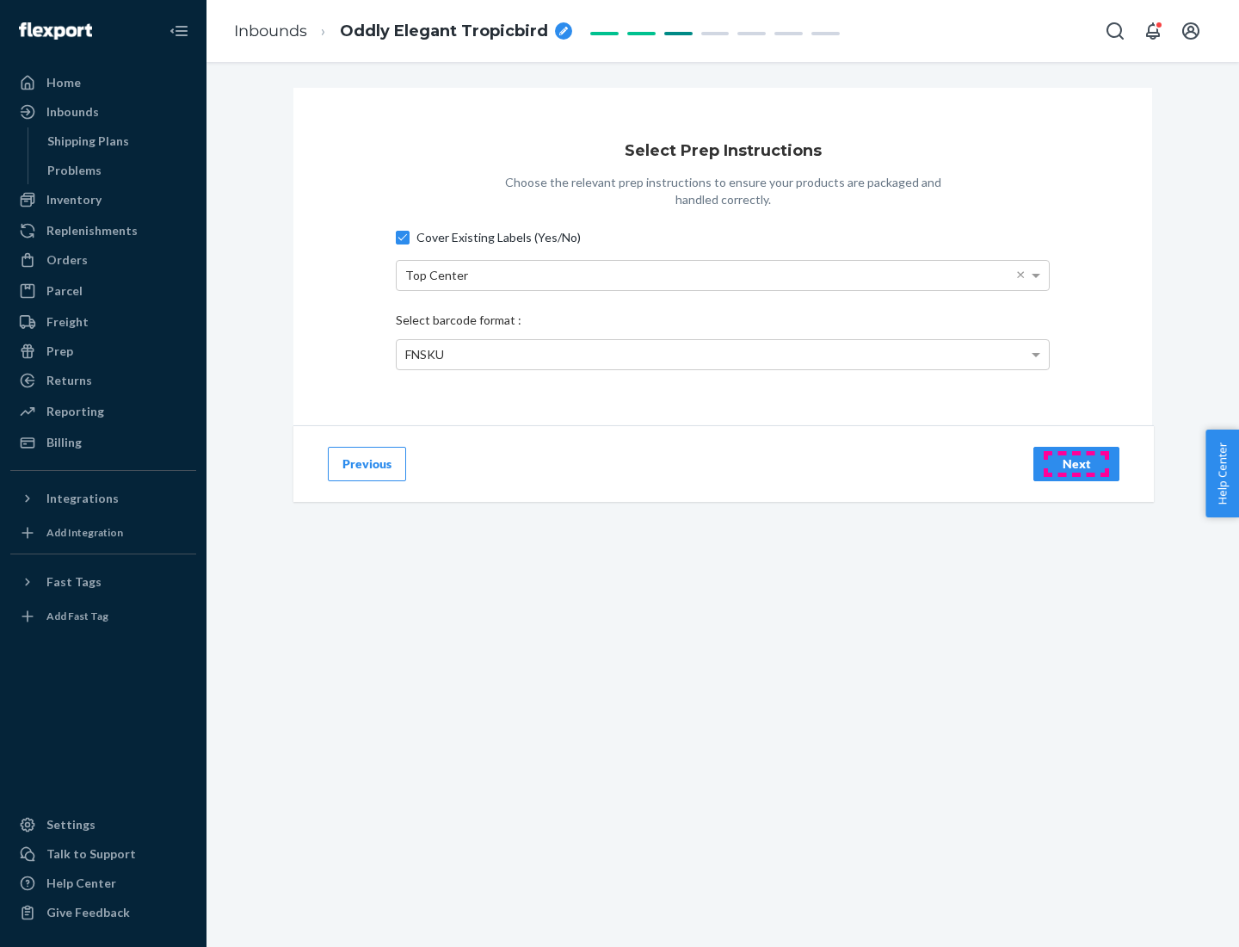
click at [1077, 463] on div "Next" at bounding box center [1076, 463] width 57 height 17
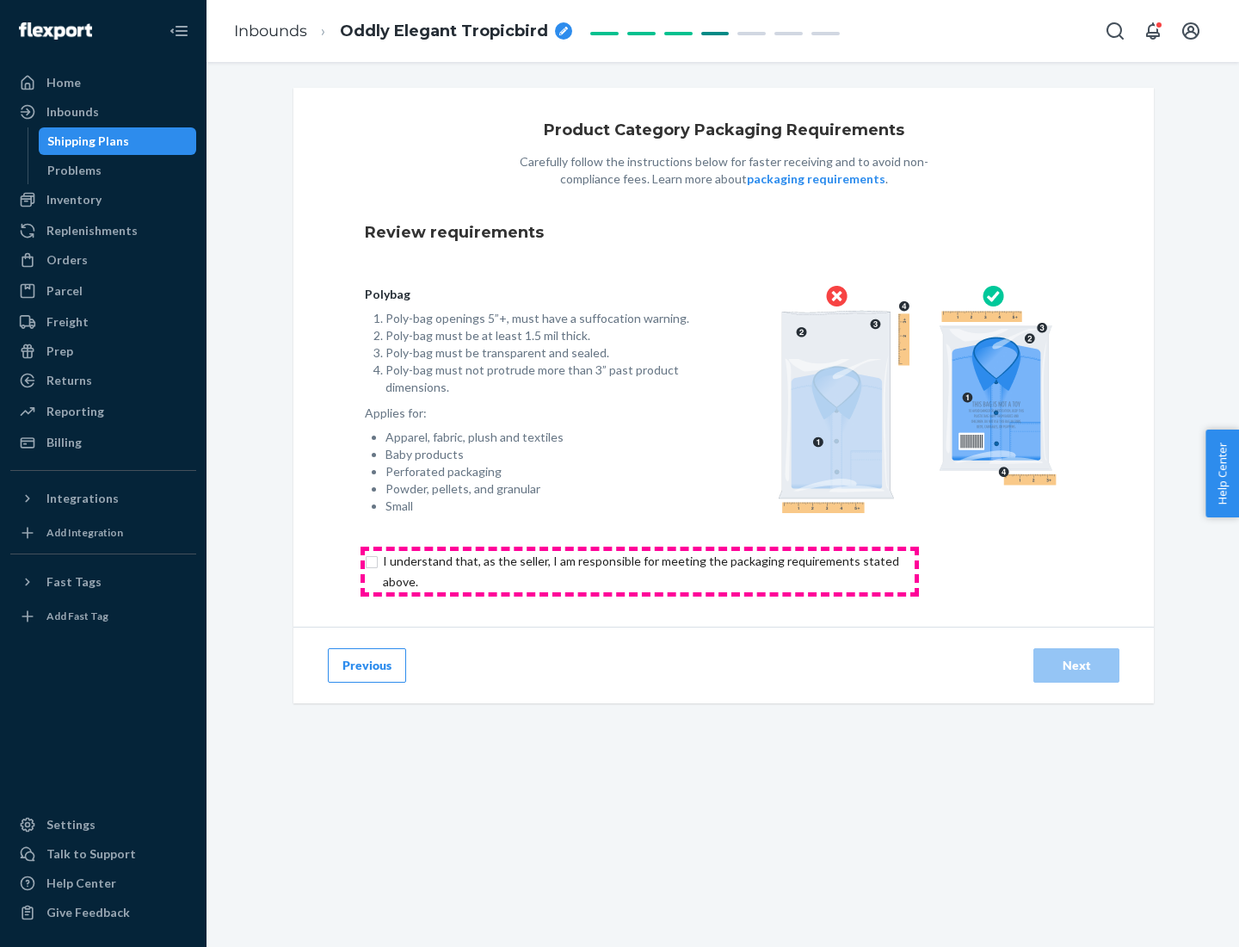
click at [639, 571] on input "checkbox" at bounding box center [651, 571] width 572 height 41
checkbox input "true"
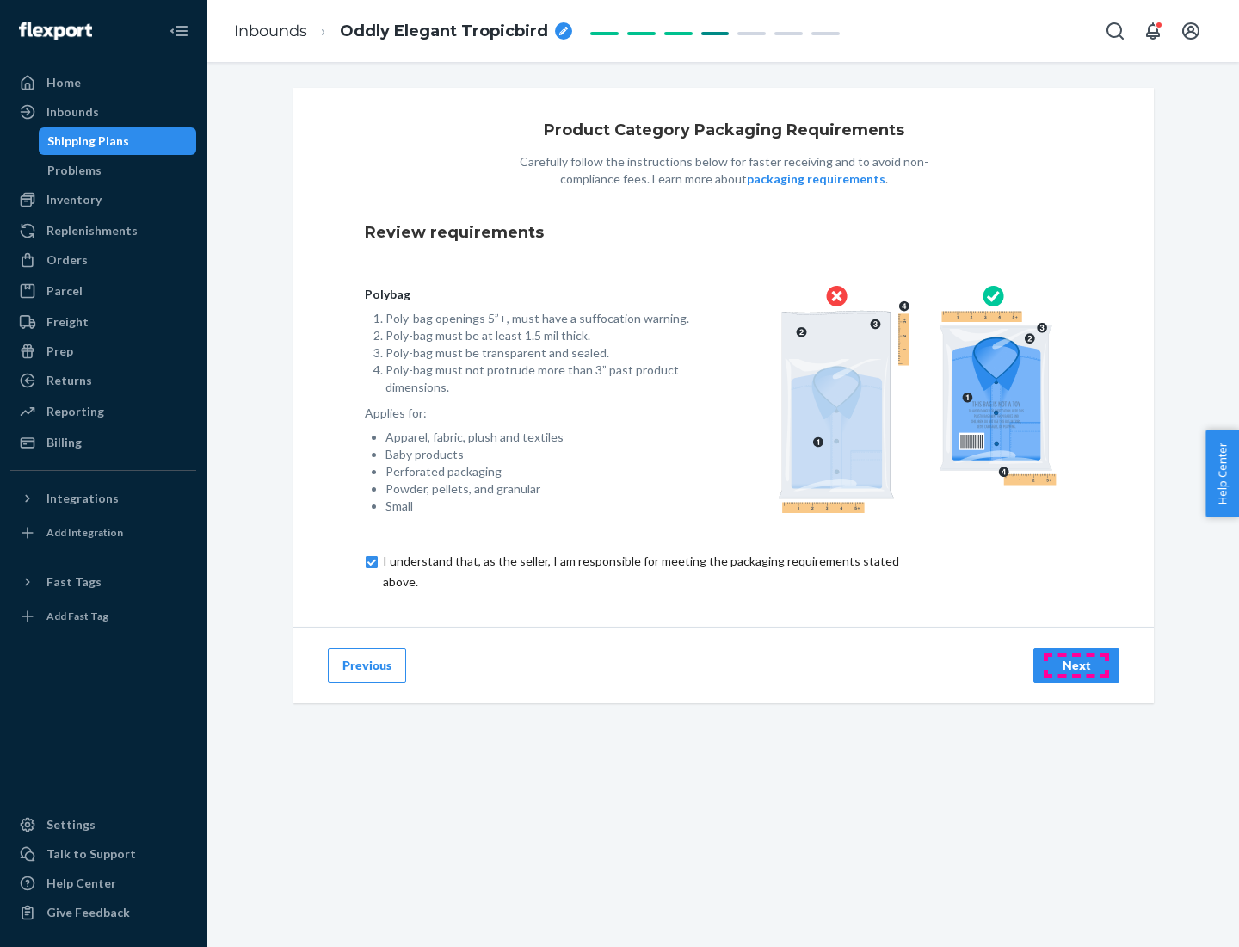
click at [1077, 664] on div "Next" at bounding box center [1076, 665] width 57 height 17
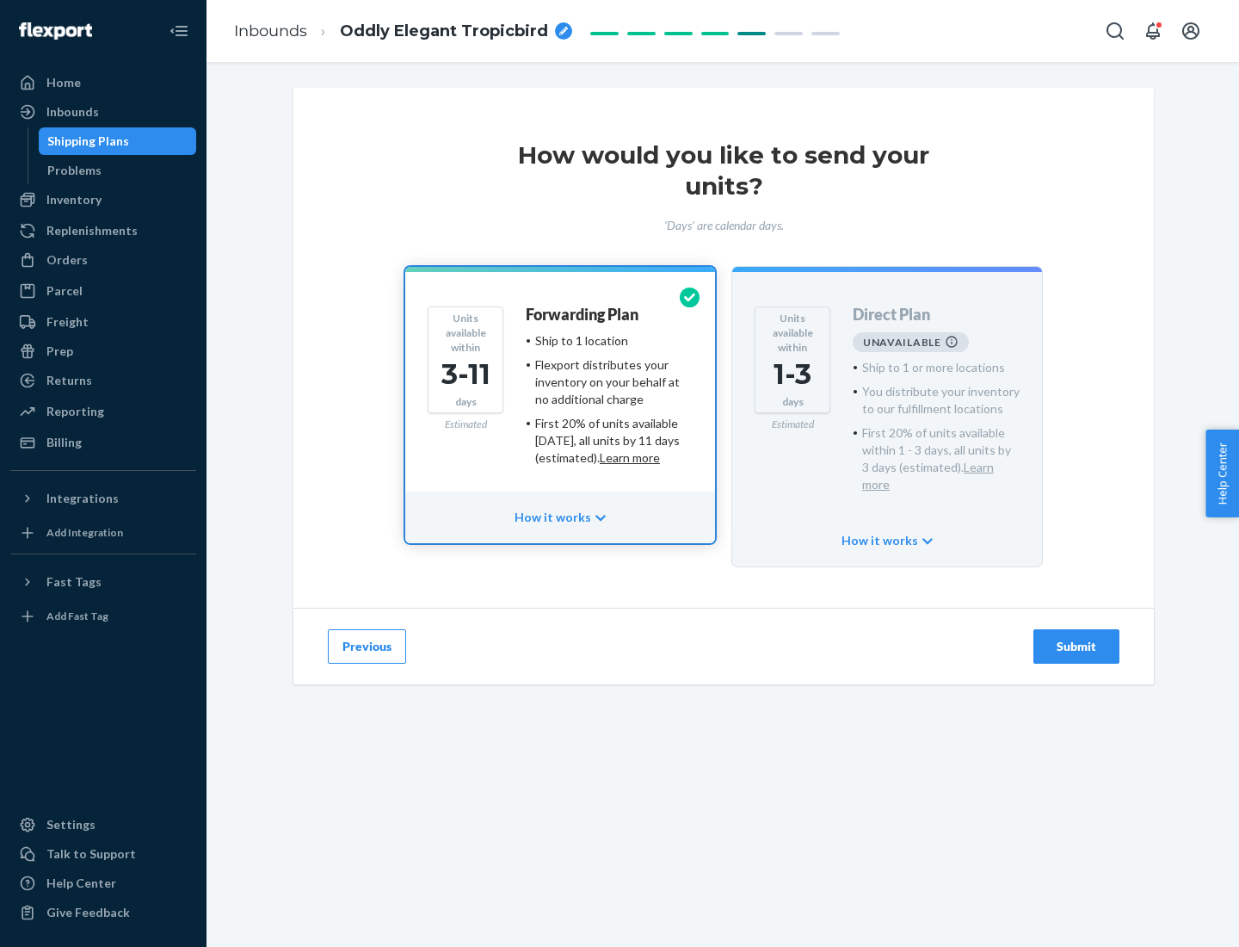
click at [583, 314] on h4 "Forwarding Plan" at bounding box center [582, 314] width 113 height 17
click at [1077, 638] on div "Submit" at bounding box center [1076, 646] width 57 height 17
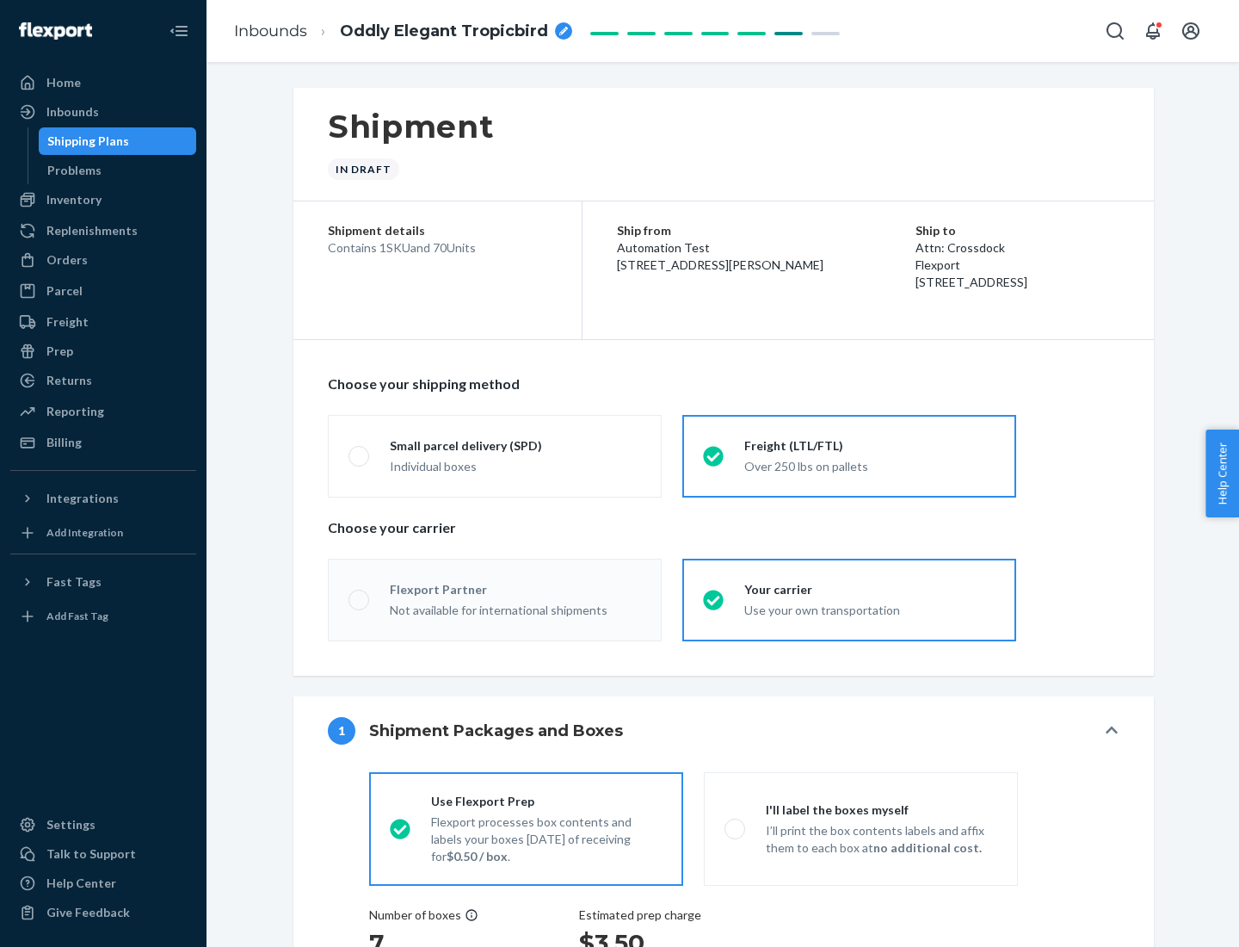
radio input "true"
radio input "false"
radio input "true"
radio input "false"
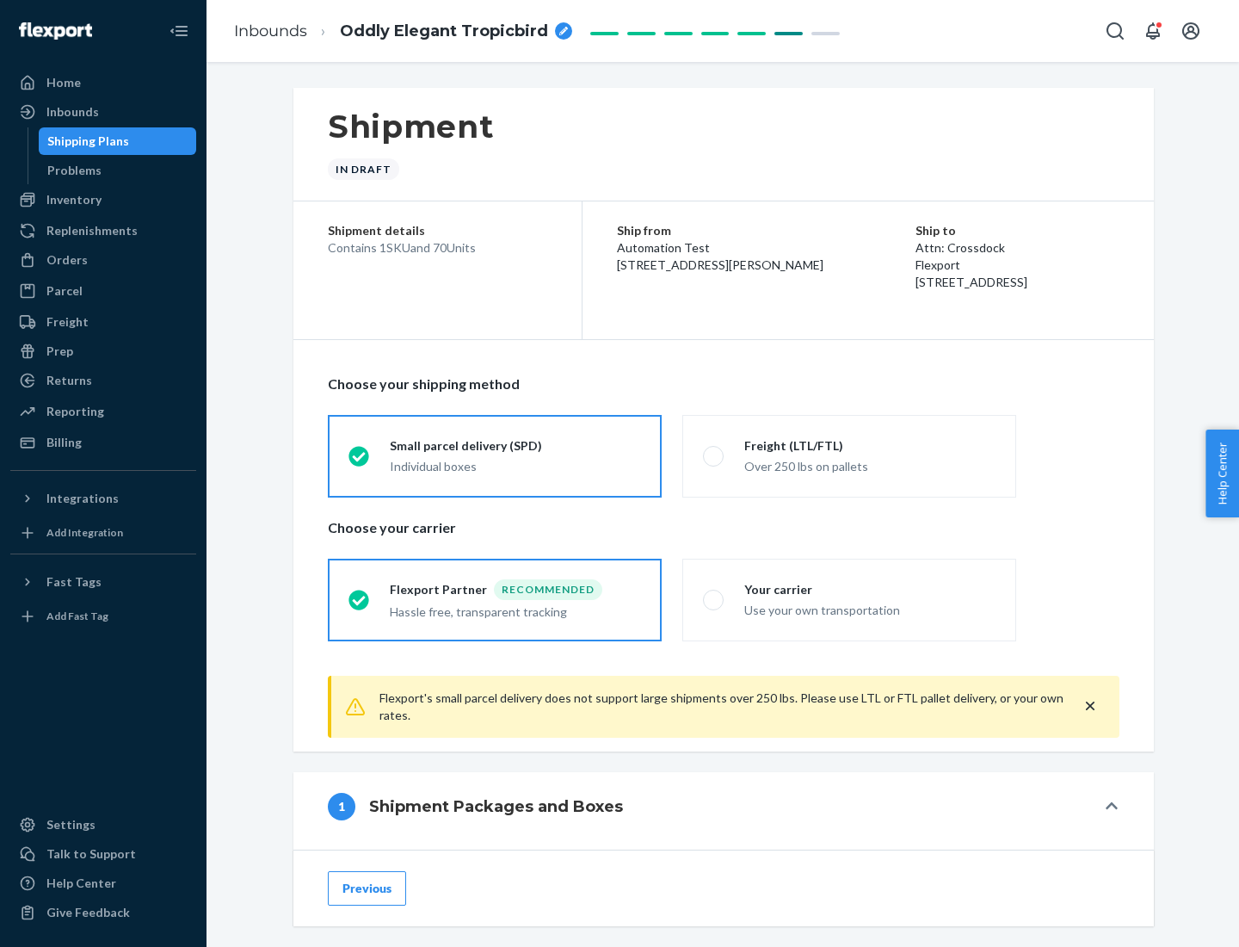
click at [849, 455] on div "Over 250 lbs on pallets" at bounding box center [869, 464] width 251 height 21
click at [714, 455] on input "Freight (LTL/FTL) Over 250 lbs on pallets" at bounding box center [708, 455] width 11 height 11
radio input "true"
radio input "false"
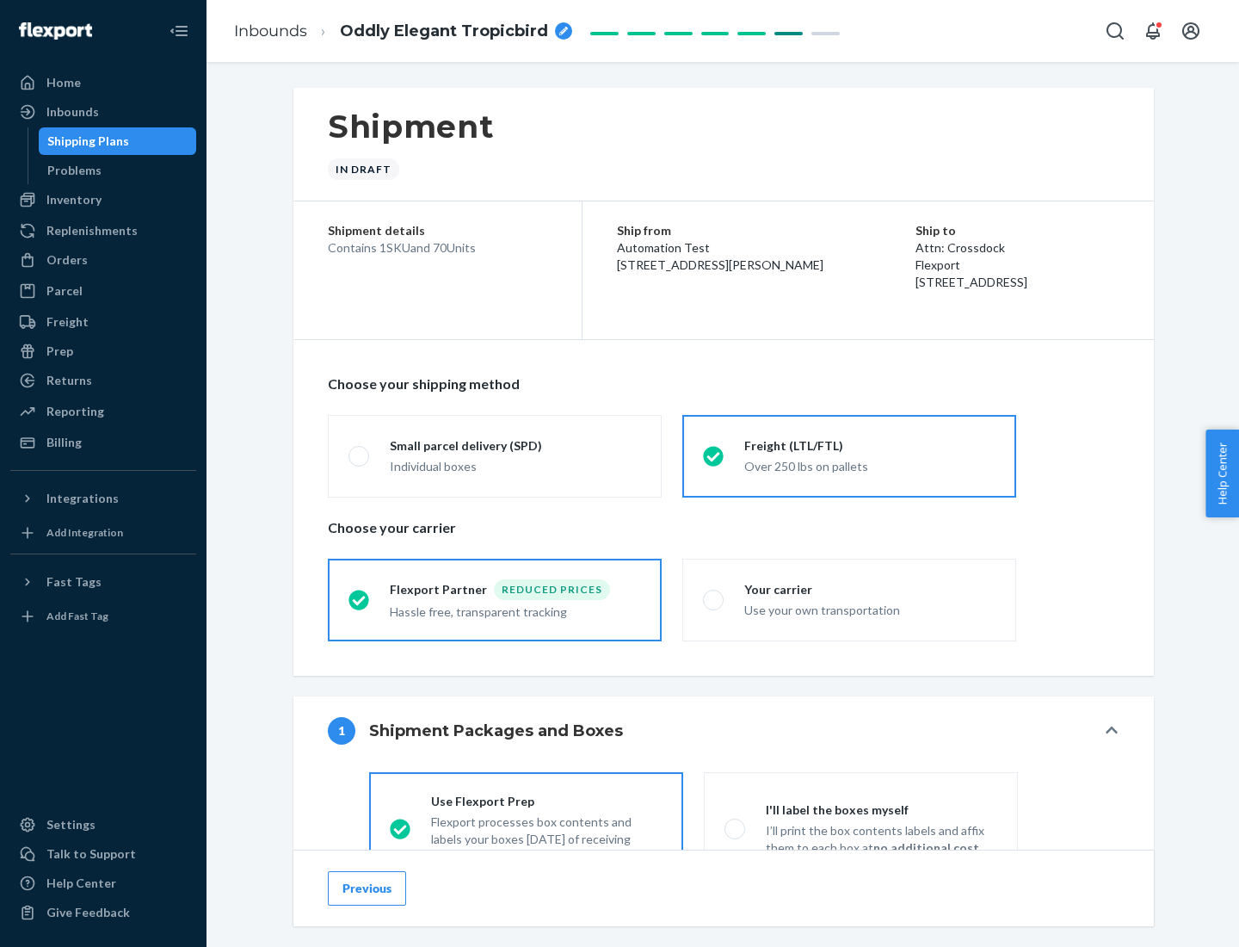
scroll to position [96, 0]
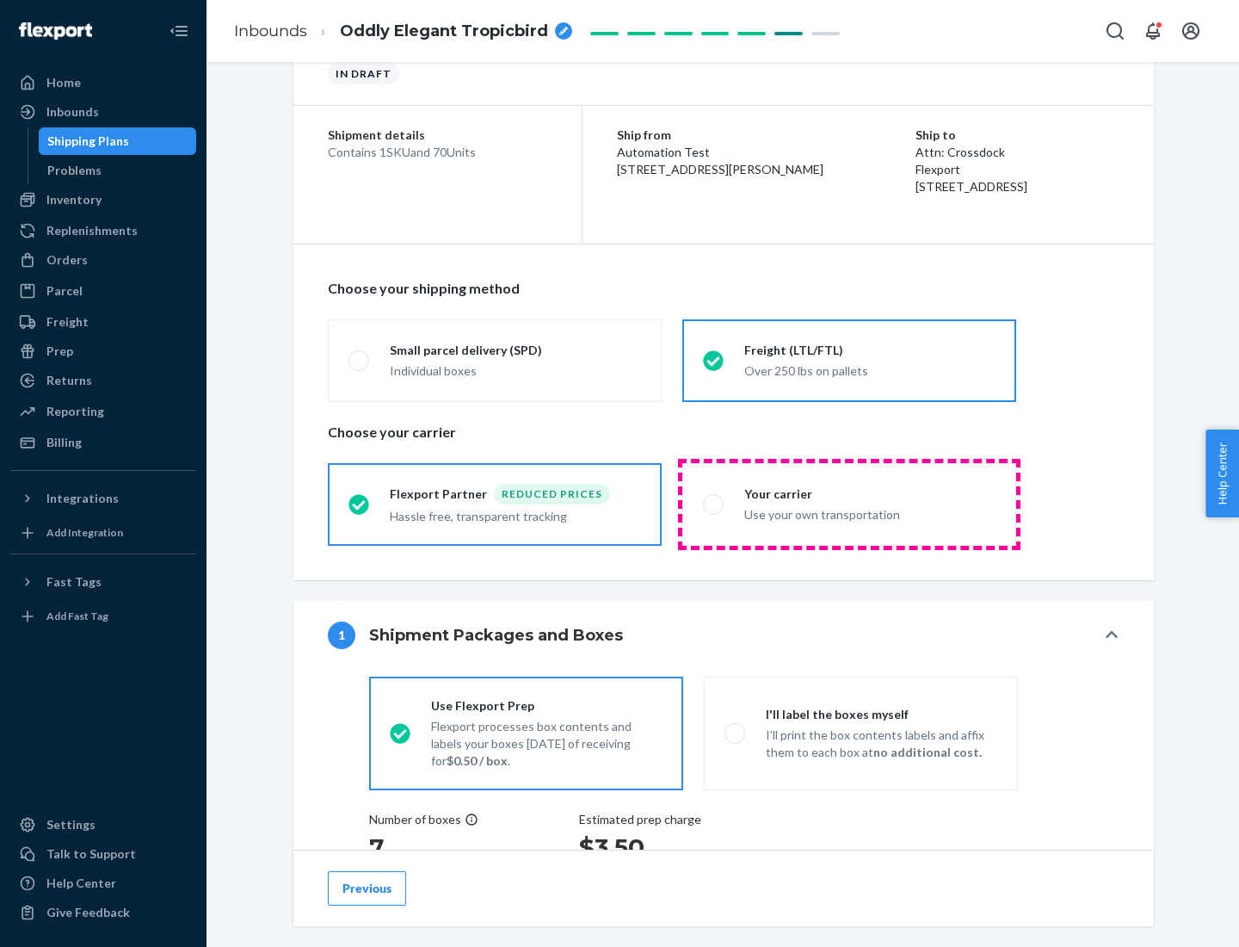
click at [849, 503] on div "Use your own transportation" at bounding box center [869, 513] width 251 height 21
click at [714, 503] on input "Your carrier Use your own transportation" at bounding box center [708, 503] width 11 height 11
radio input "true"
radio input "false"
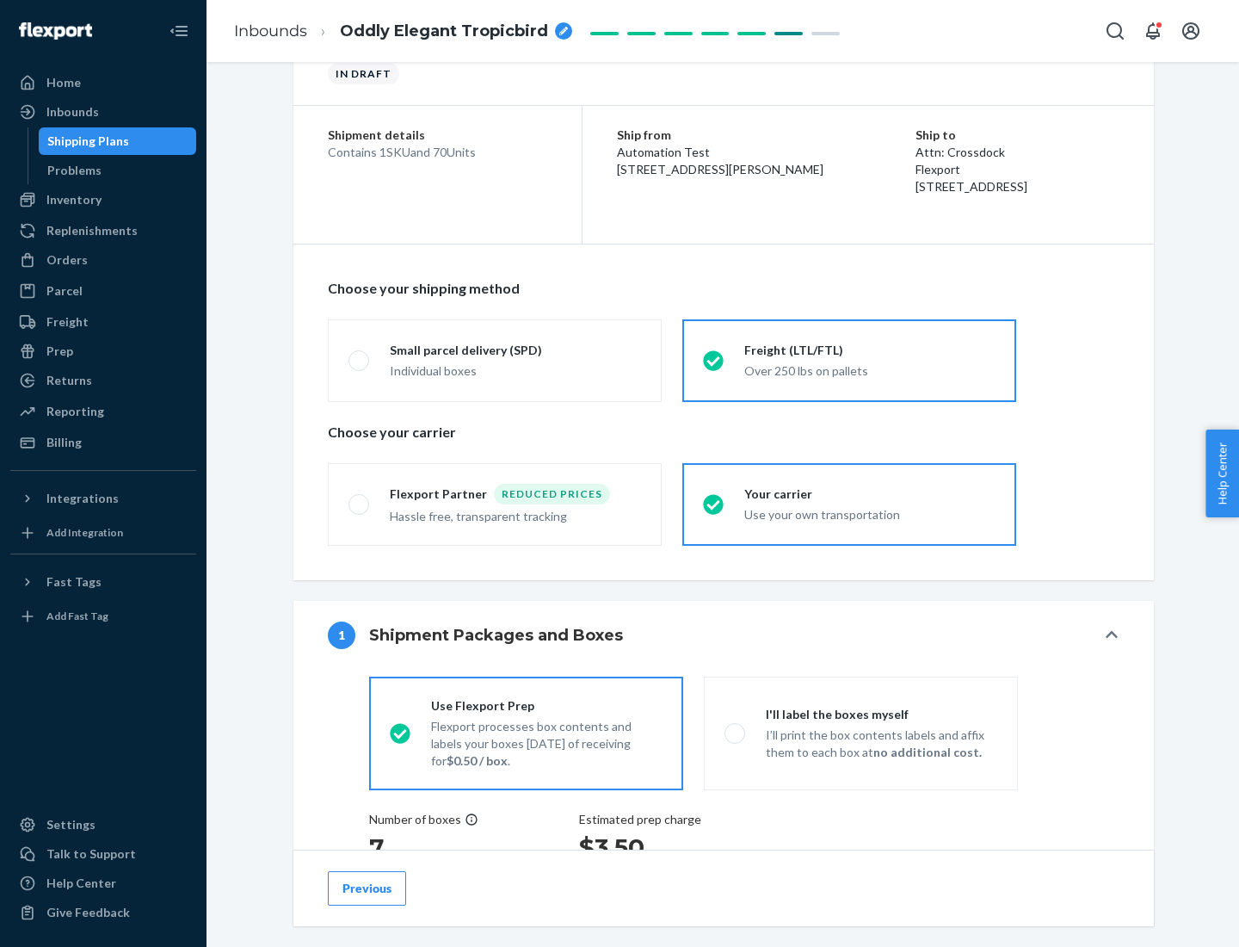
scroll to position [324, 0]
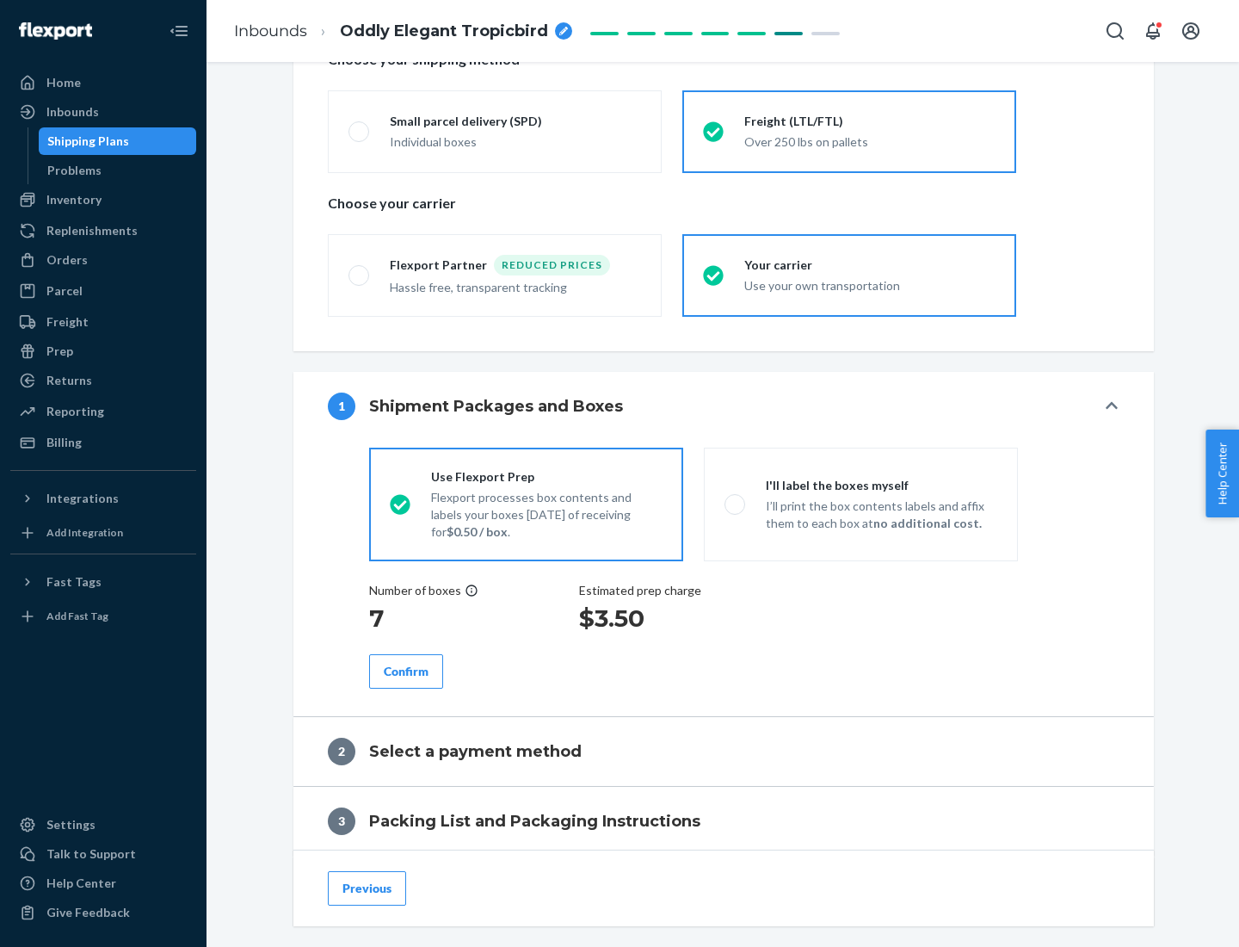
click at [861, 503] on p "I’ll print the box contents labels and affix them to each box at no additional …" at bounding box center [881, 514] width 231 height 34
click at [736, 503] on input "I'll label the boxes myself I’ll print the box contents labels and affix them t…" at bounding box center [730, 503] width 11 height 11
radio input "true"
radio input "false"
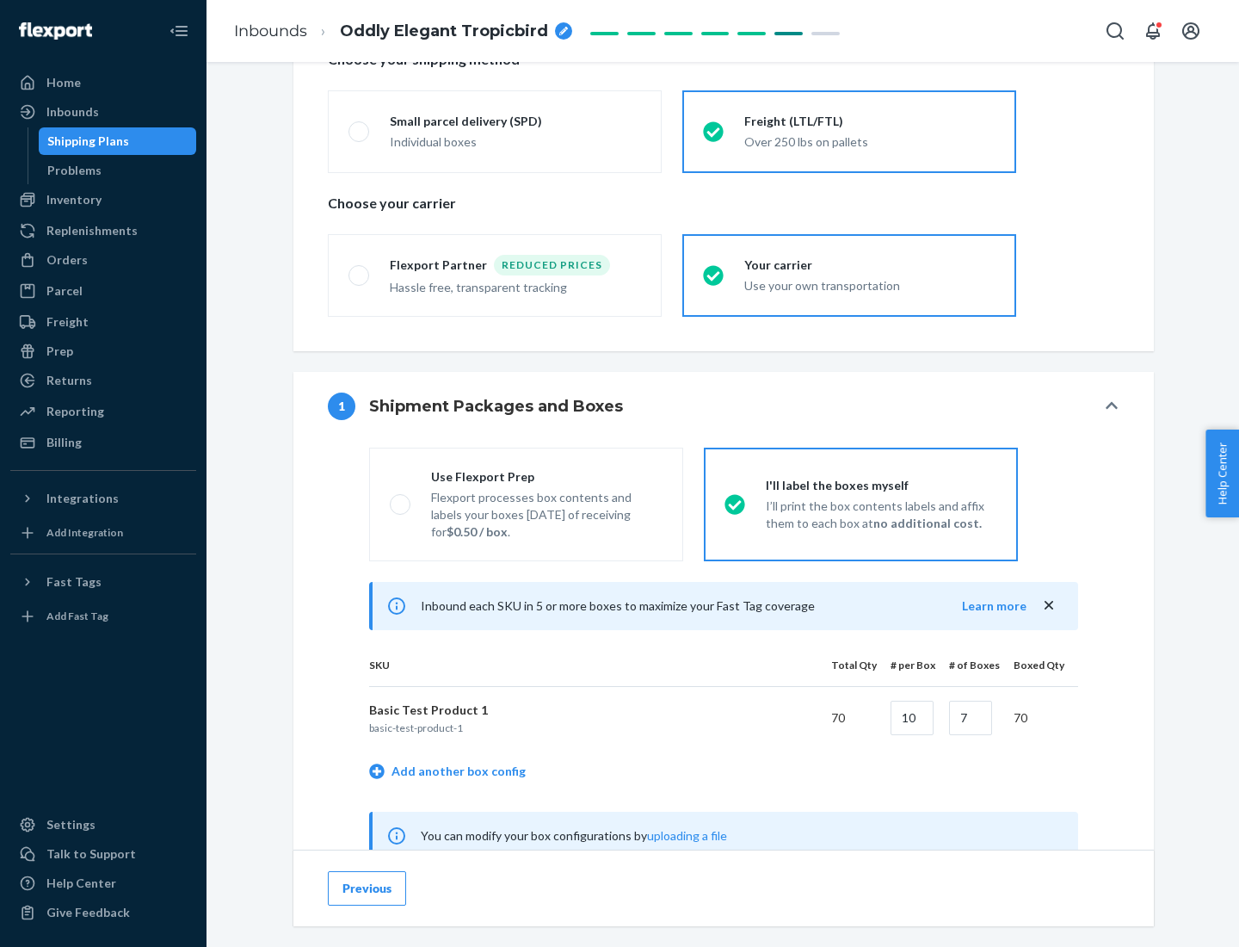
scroll to position [538, 0]
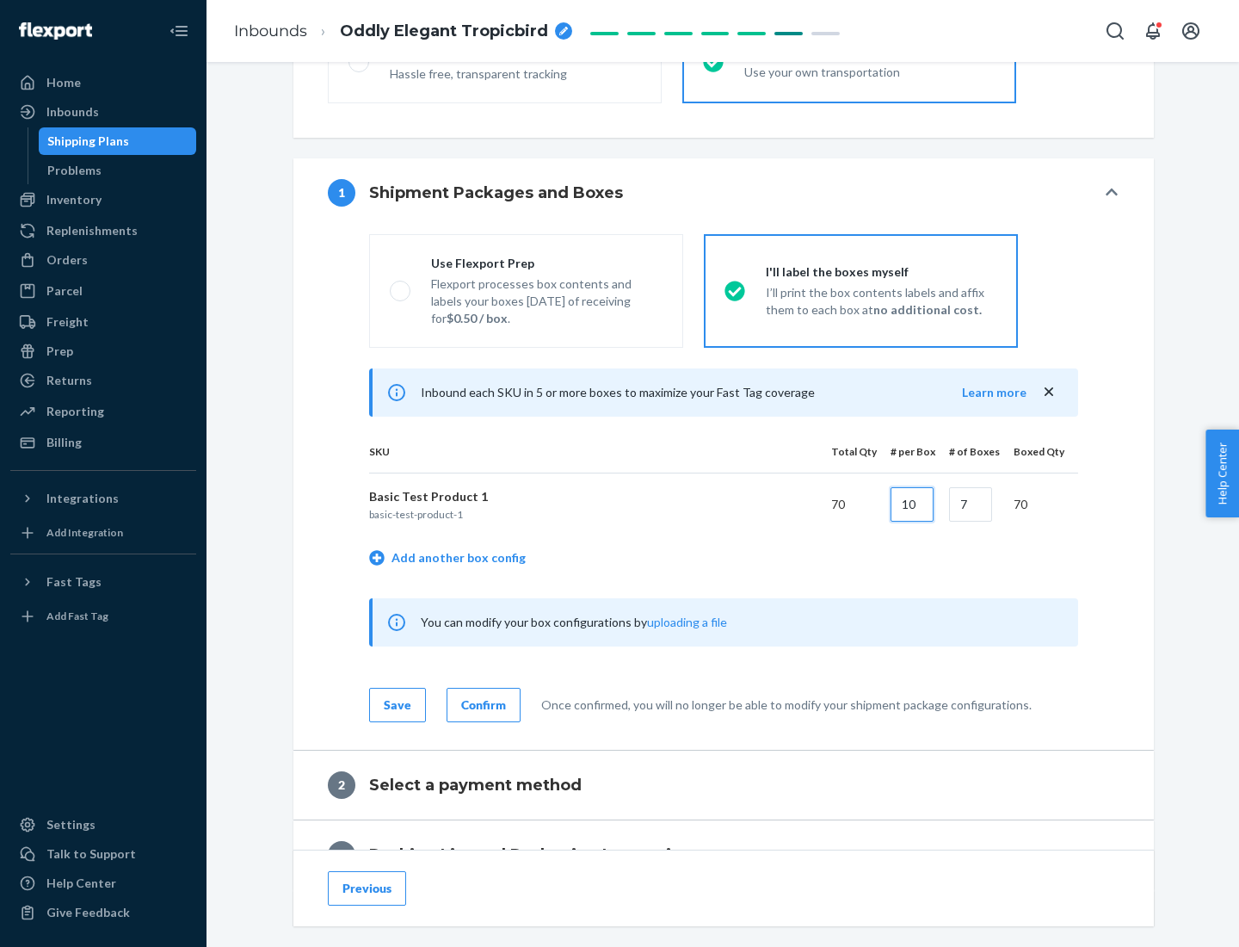
type input "10"
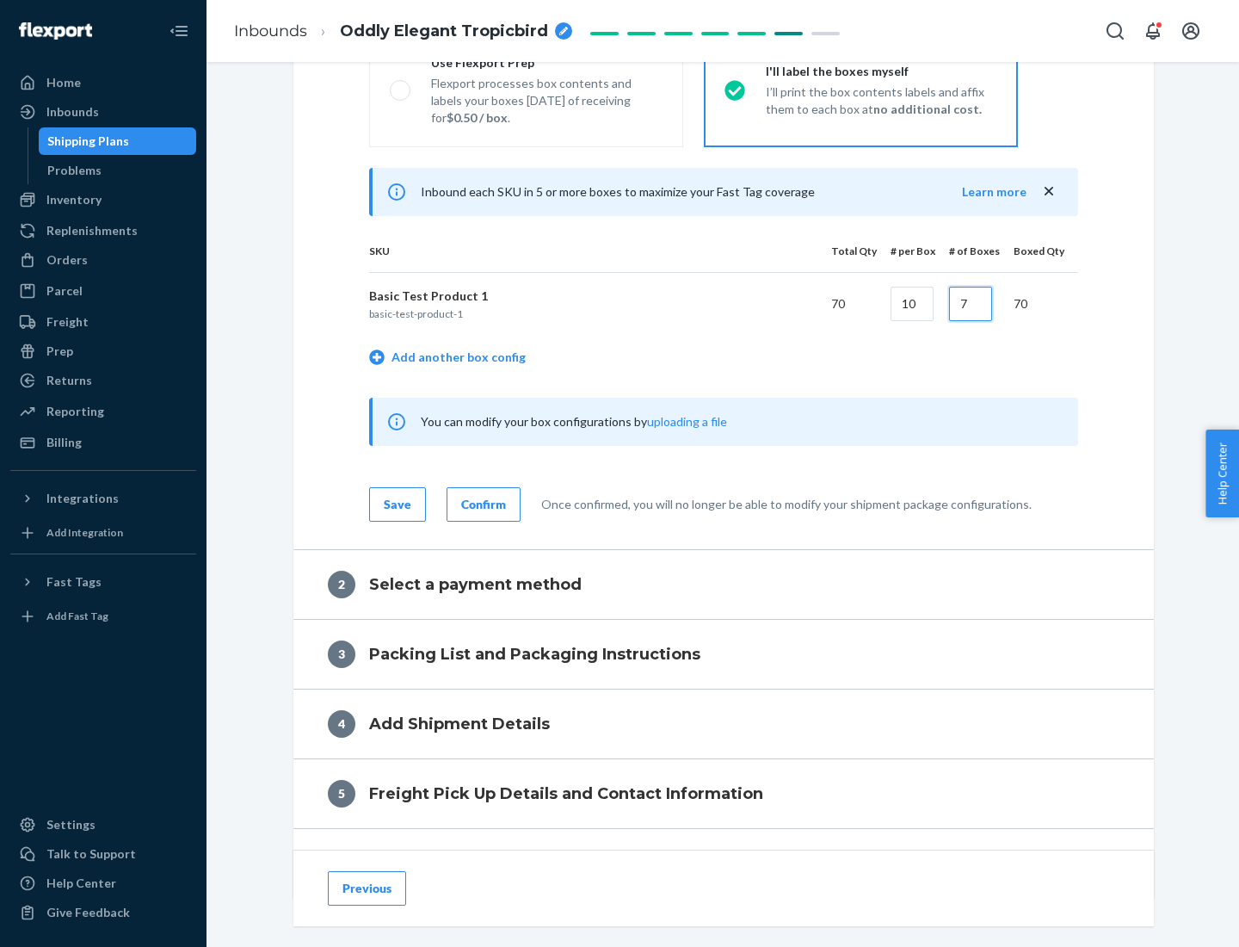
type input "7"
click at [481, 503] on div "Confirm" at bounding box center [483, 504] width 45 height 17
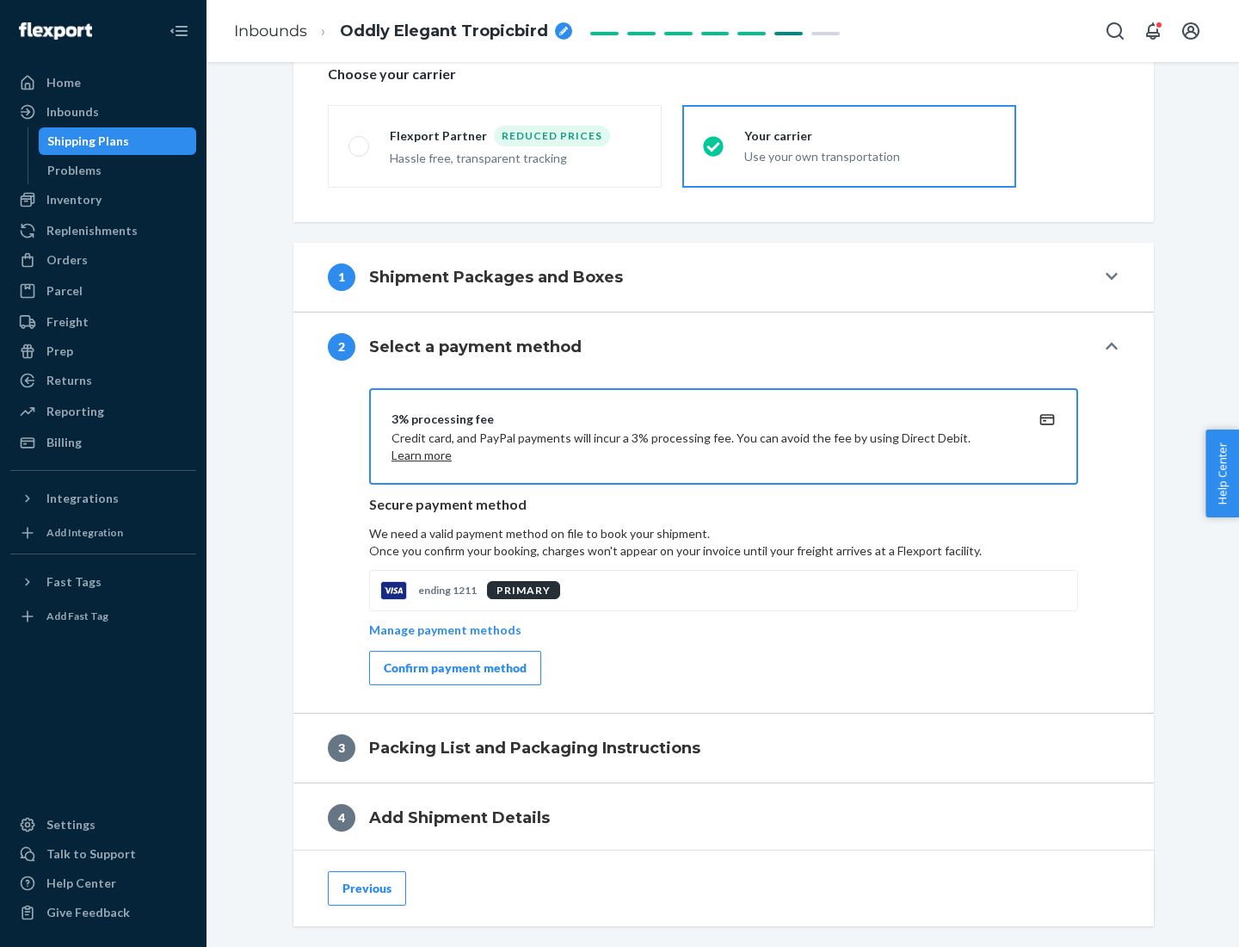
scroll to position [617, 0]
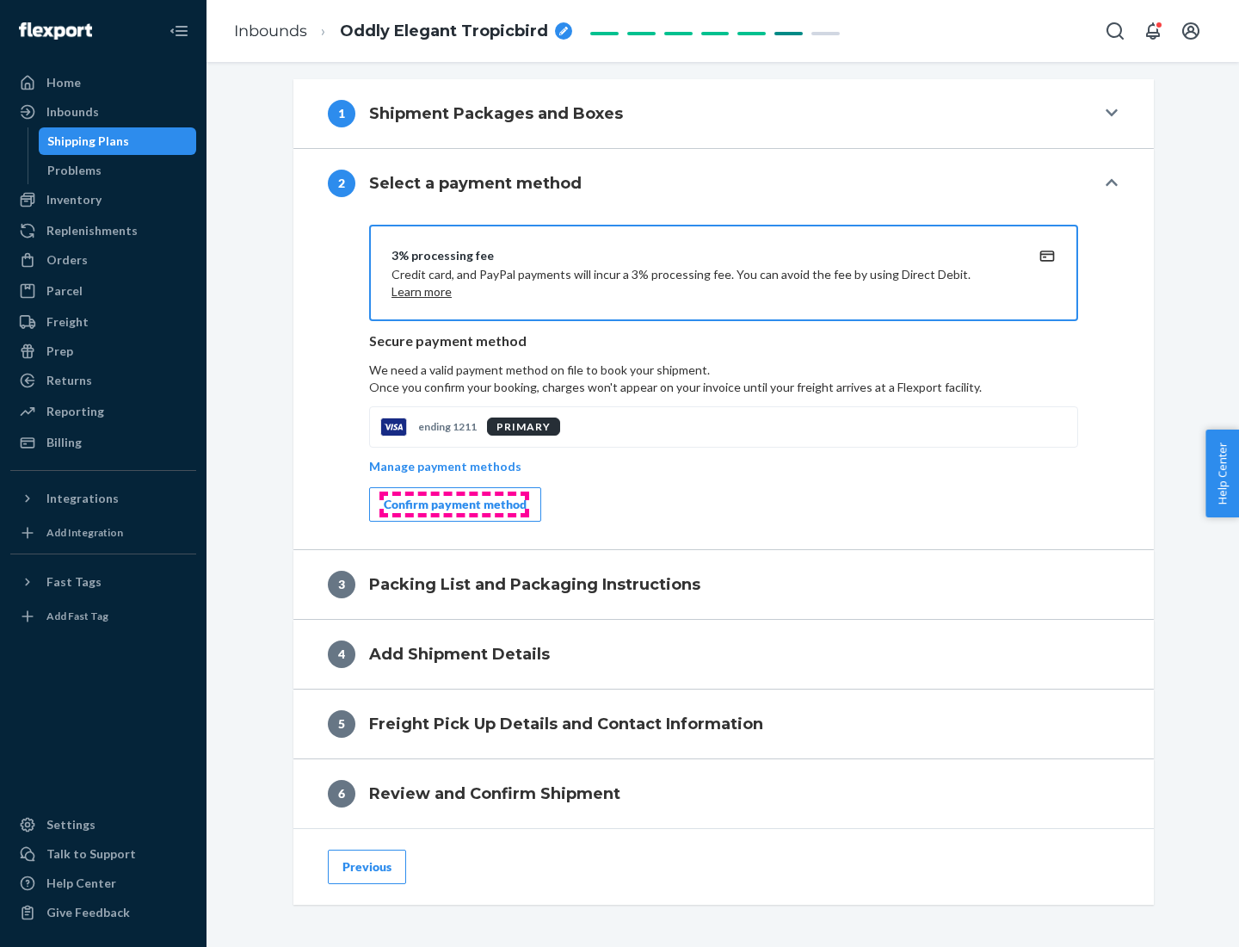
click at [454, 504] on div "Confirm payment method" at bounding box center [455, 504] width 143 height 17
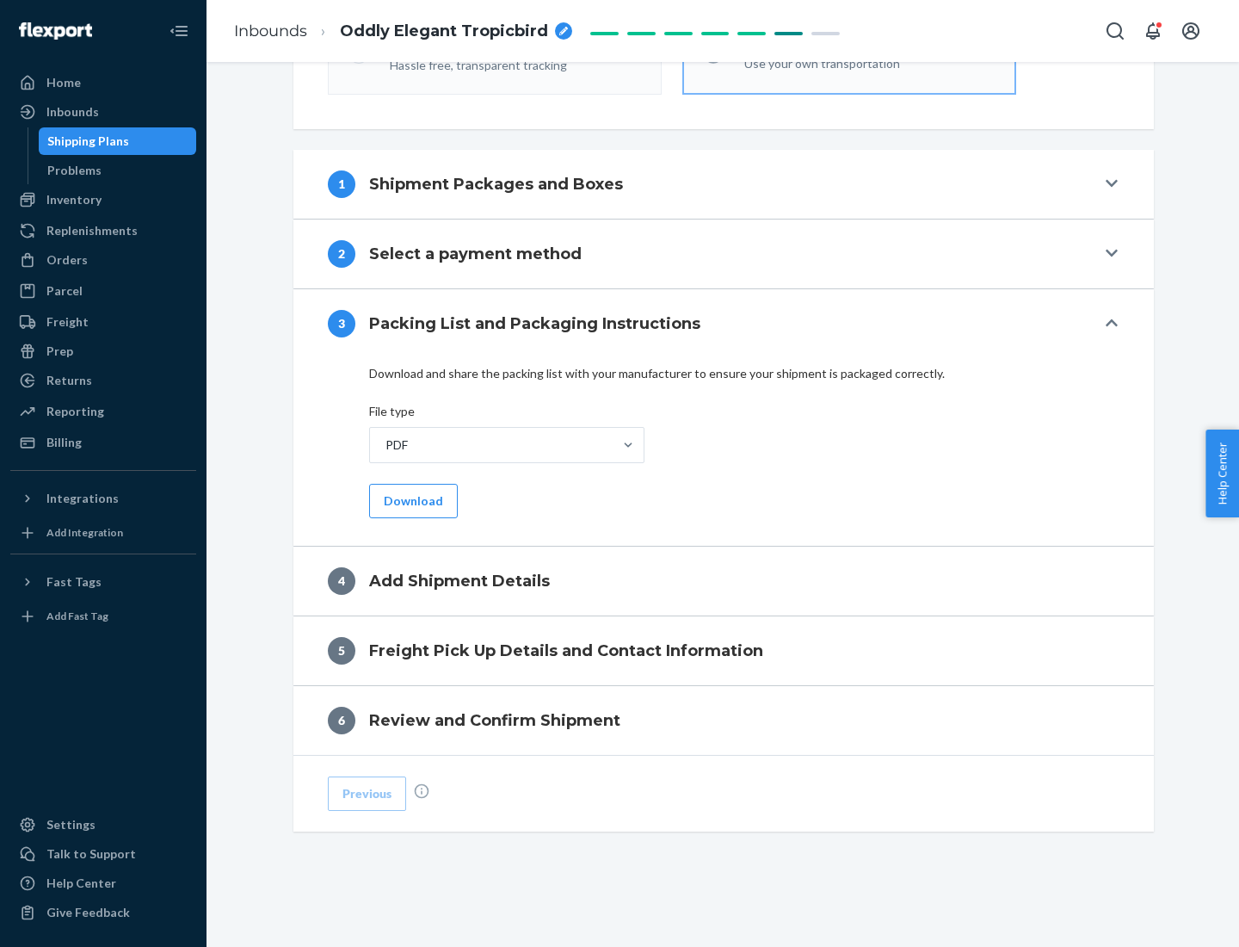
scroll to position [543, 0]
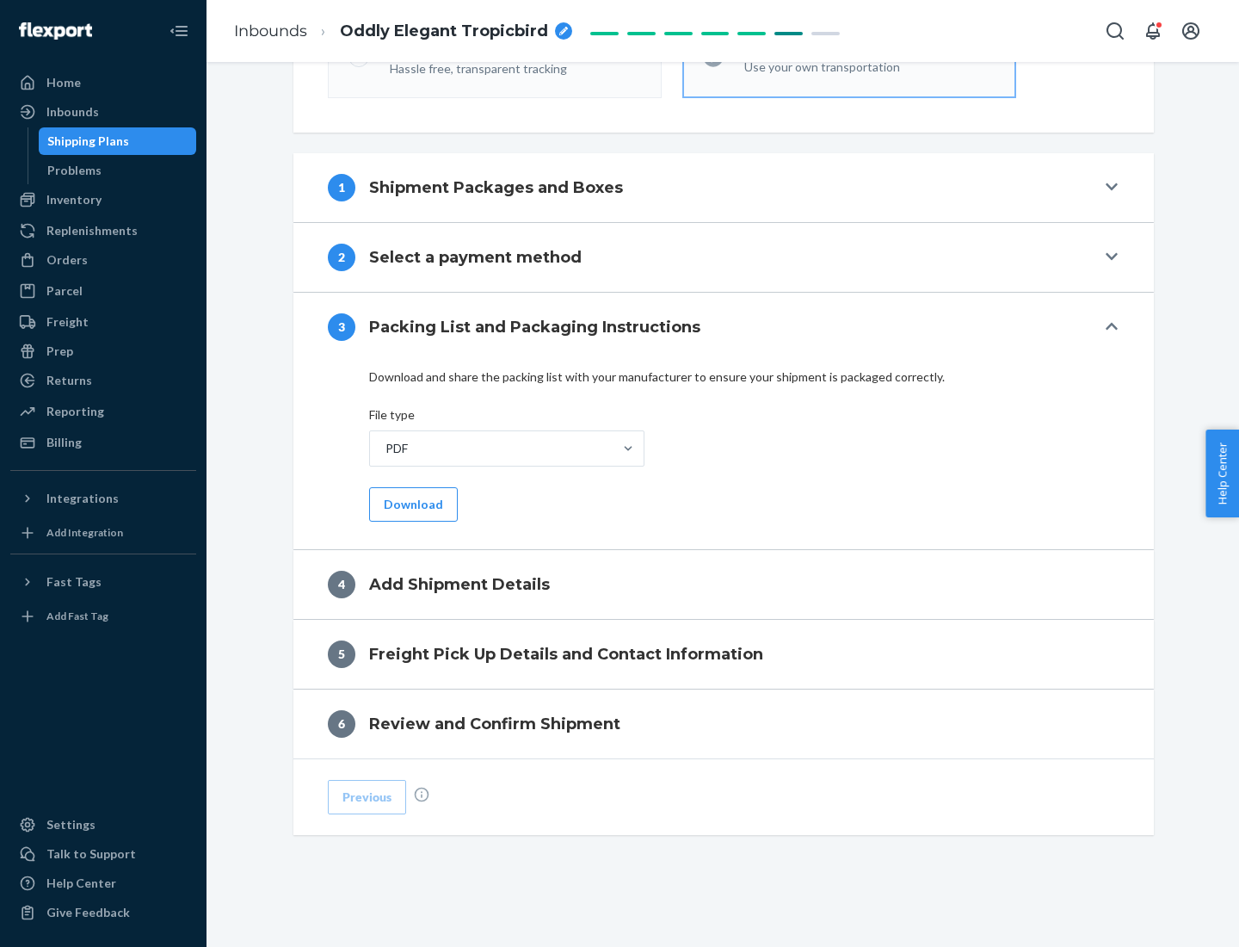
click at [411, 503] on button "Download" at bounding box center [413, 504] width 89 height 34
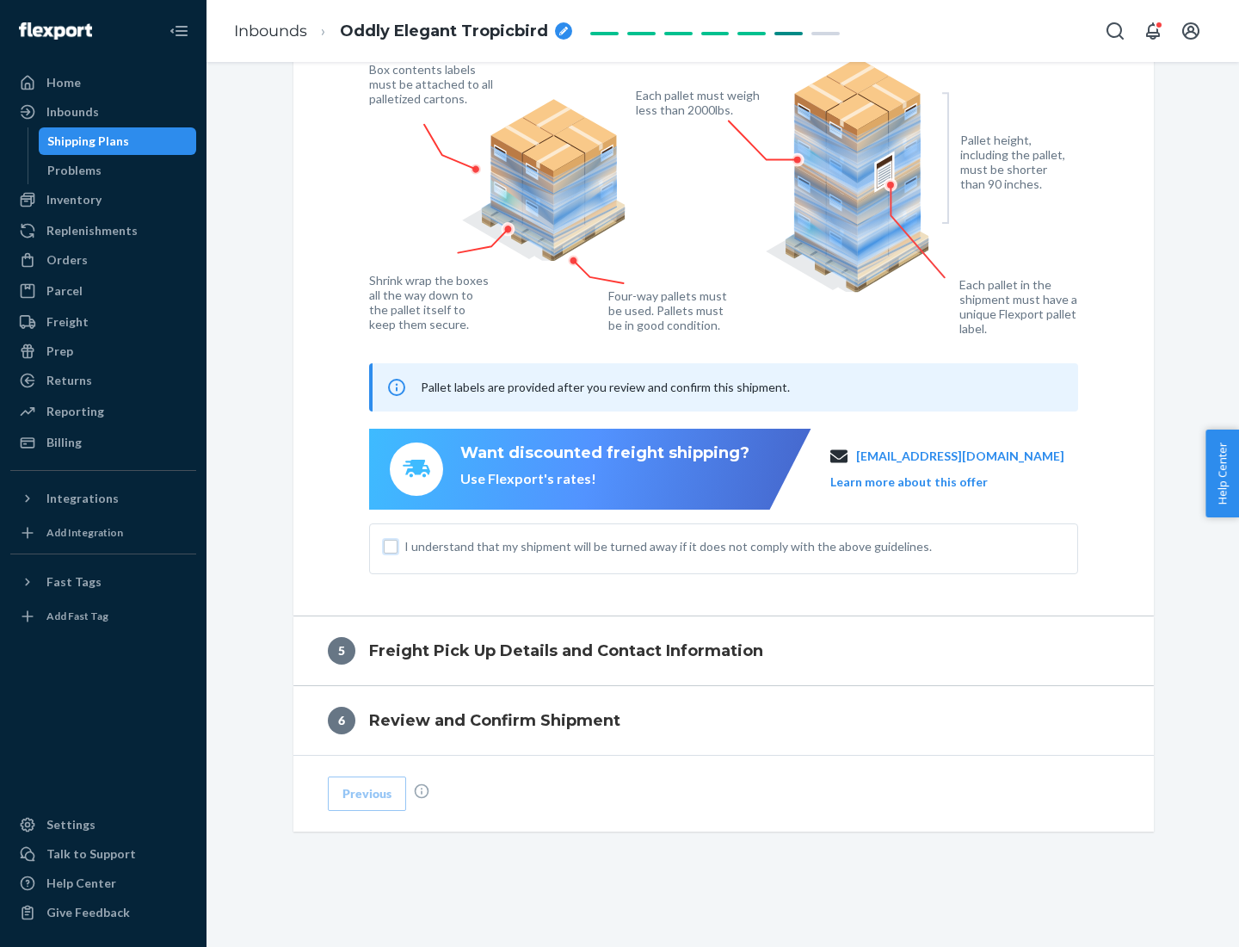
click at [391, 546] on input "I understand that my shipment will be turned away if it does not comply with th…" at bounding box center [391, 547] width 14 height 14
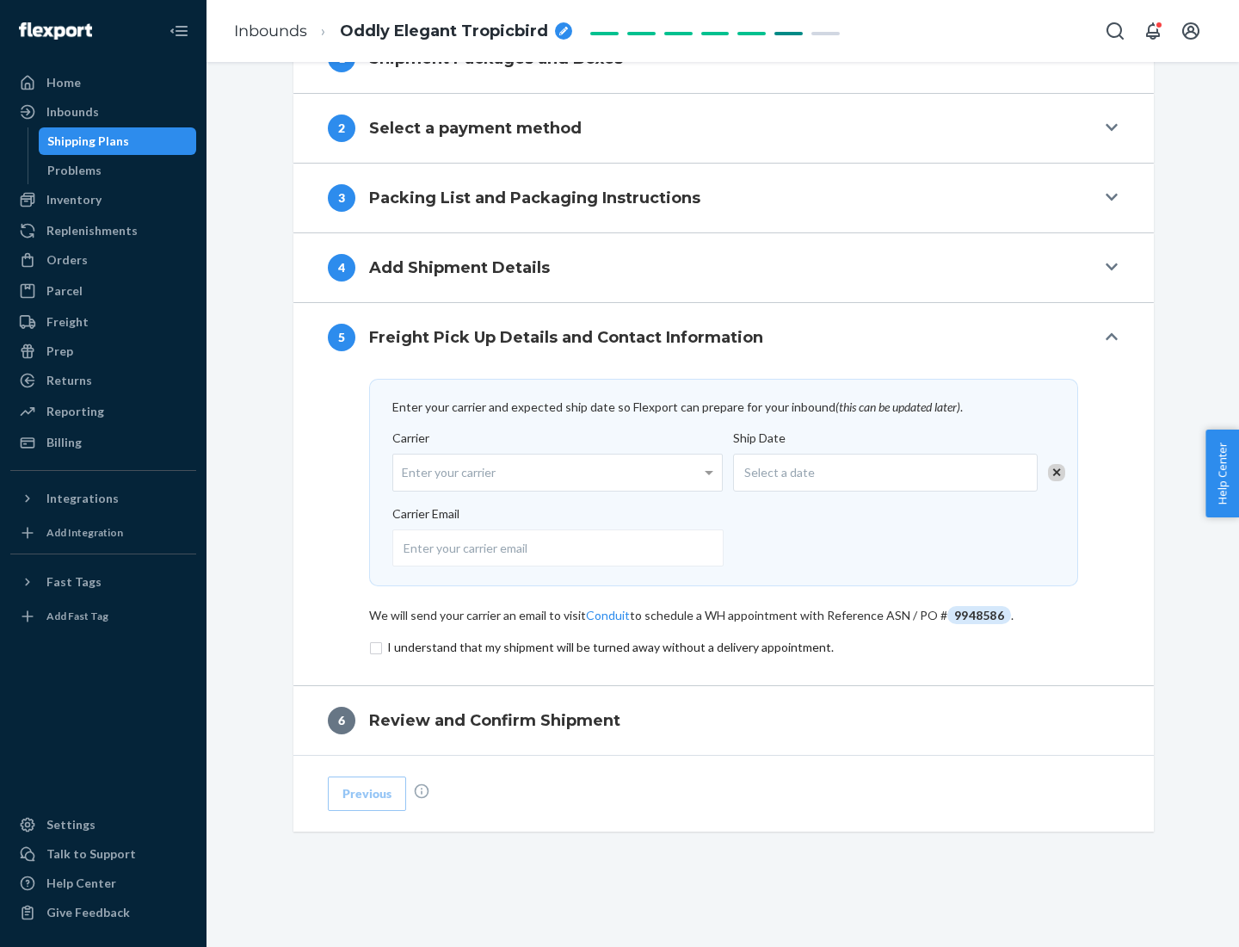
scroll to position [672, 0]
click at [724, 646] on input "checkbox" at bounding box center [723, 647] width 709 height 21
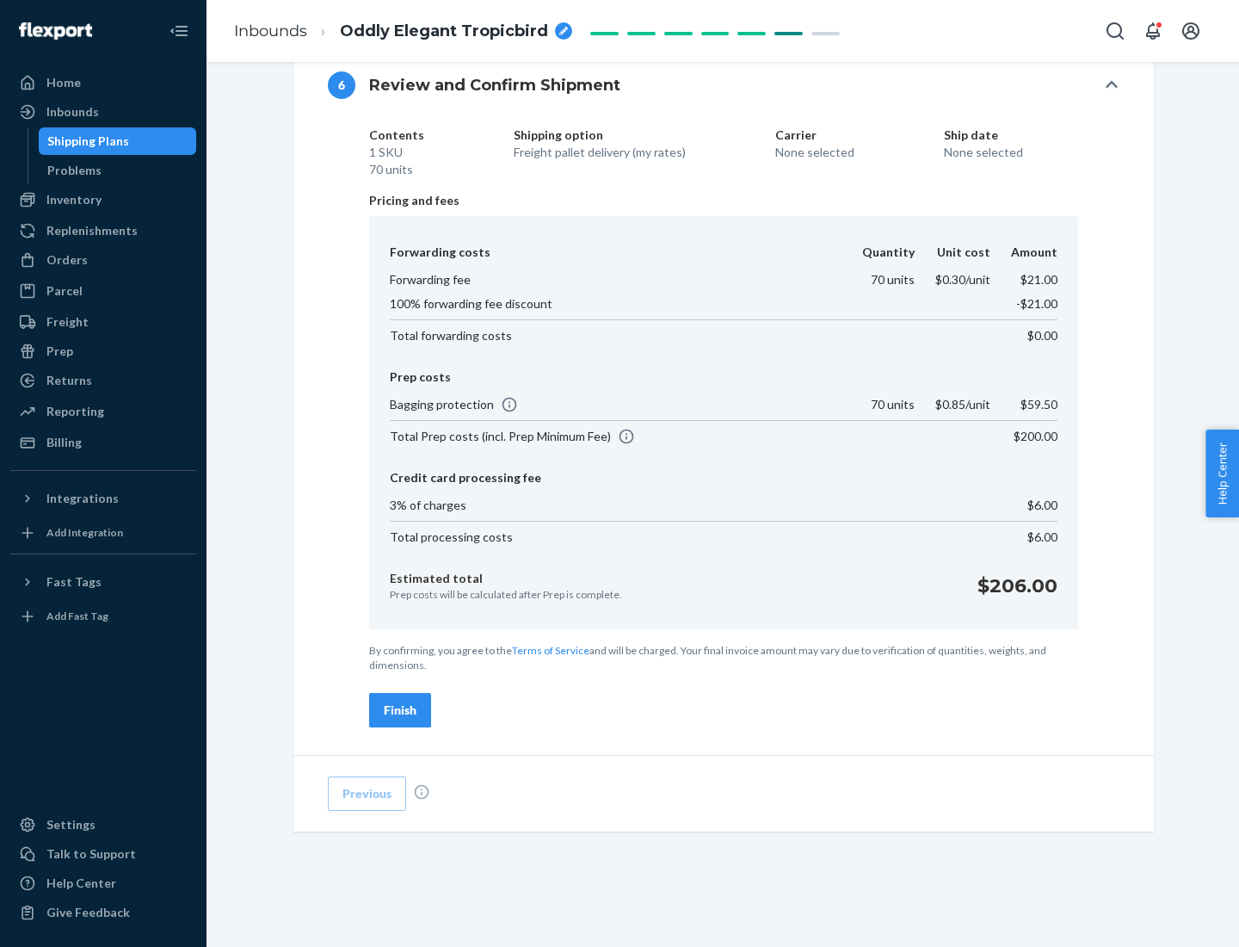
click at [400, 710] on div "Finish" at bounding box center [400, 709] width 33 height 17
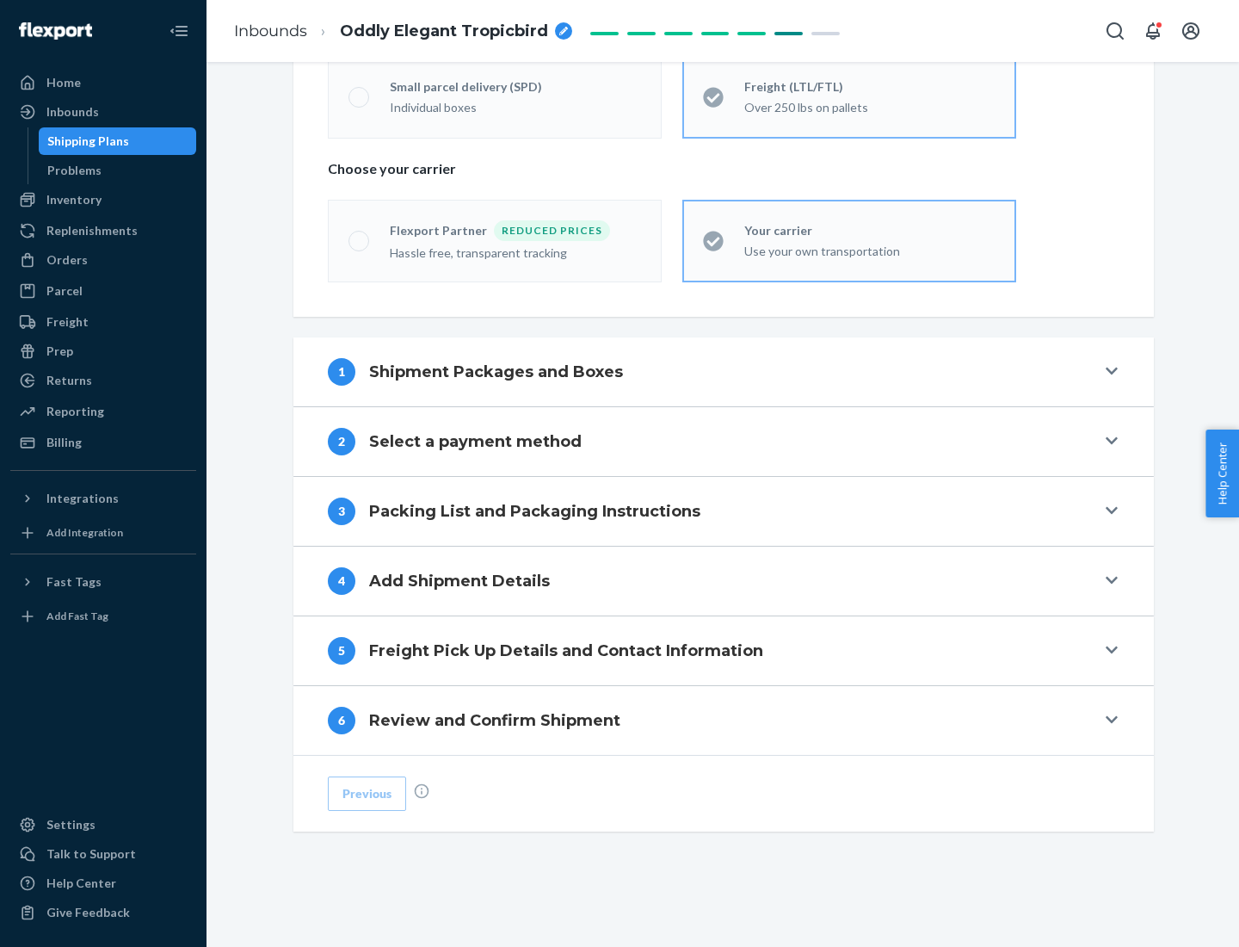
scroll to position [359, 0]
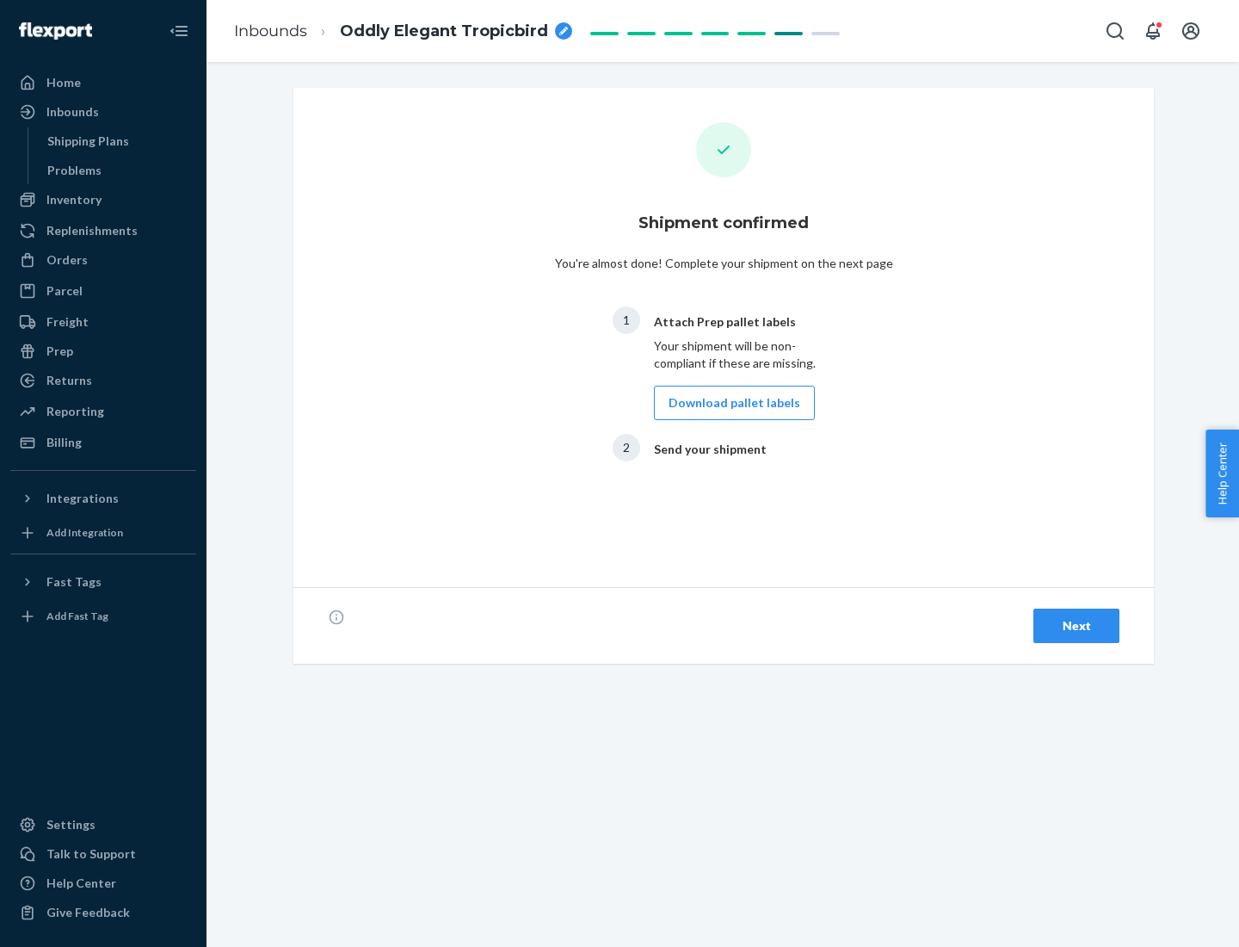
click at [730, 403] on button "Download pallet labels" at bounding box center [734, 403] width 161 height 34
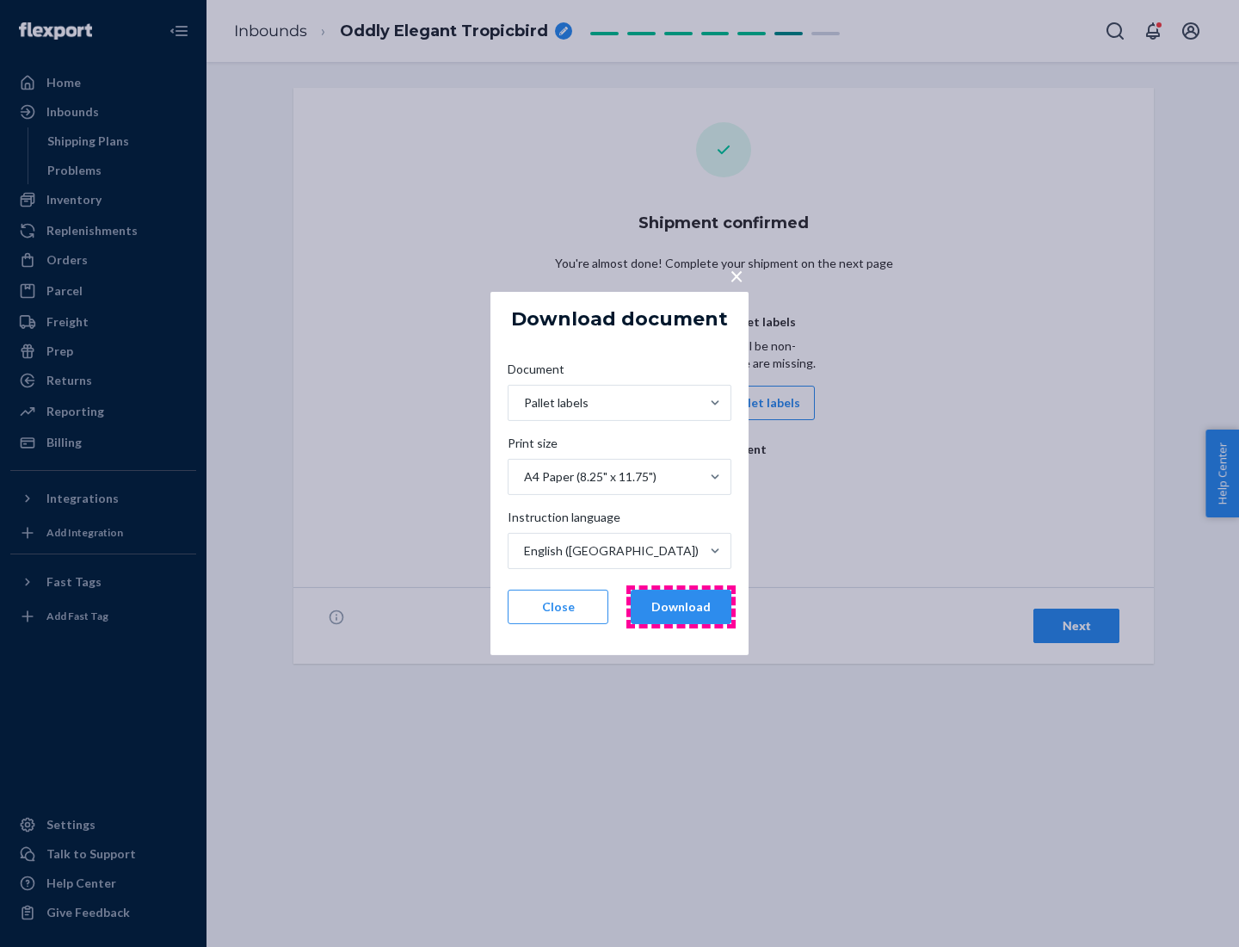
click at [681, 607] on button "Download" at bounding box center [681, 607] width 101 height 34
click at [736, 275] on span "×" at bounding box center [737, 275] width 14 height 29
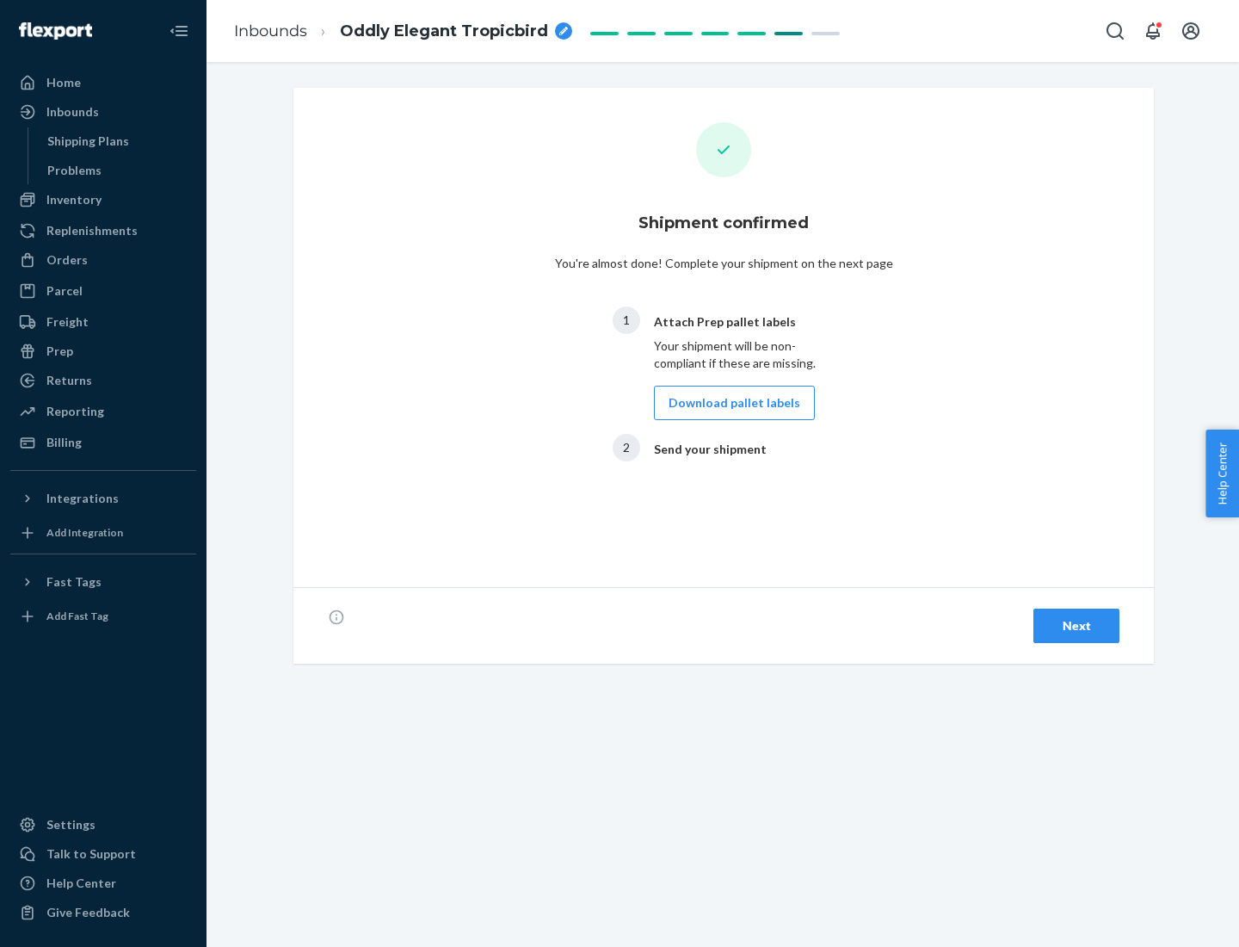
click at [1077, 626] on div "Next" at bounding box center [1076, 625] width 57 height 17
